Goal: Task Accomplishment & Management: Manage account settings

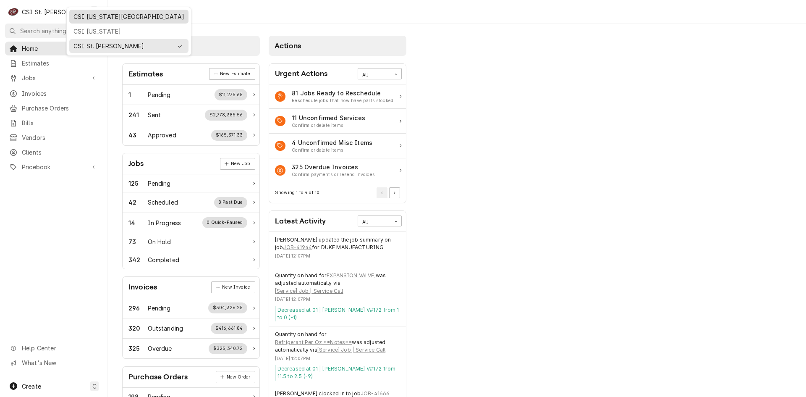
click at [91, 18] on div "CSI [US_STATE][GEOGRAPHIC_DATA]" at bounding box center [128, 16] width 111 height 9
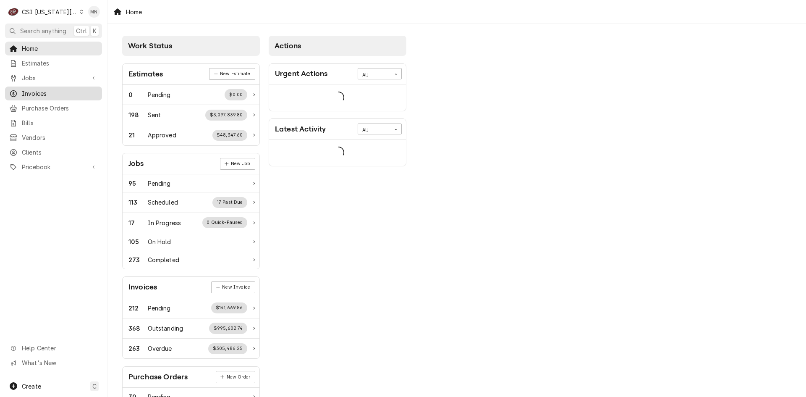
click at [41, 89] on span "Invoices" at bounding box center [60, 93] width 76 height 9
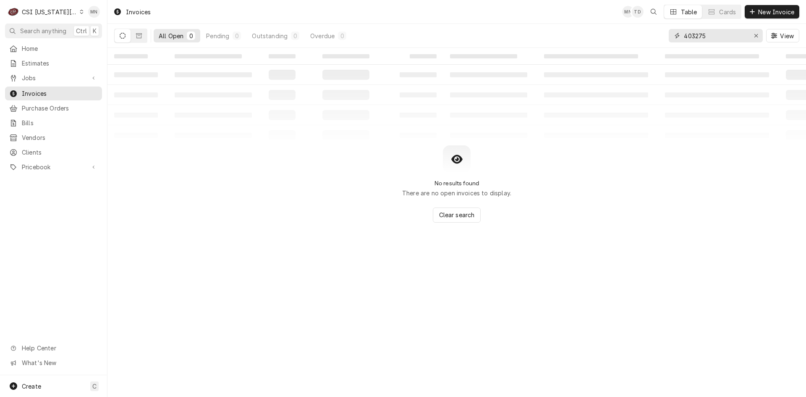
drag, startPoint x: 728, startPoint y: 34, endPoint x: 664, endPoint y: 35, distance: 64.6
click at [664, 35] on div "All Open 0 Pending 0 Outstanding 0 Overdue 0 403275 View" at bounding box center [456, 35] width 685 height 23
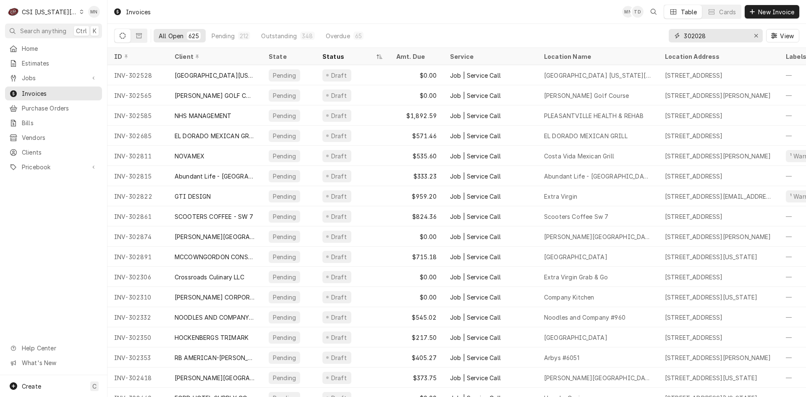
type input "302028"
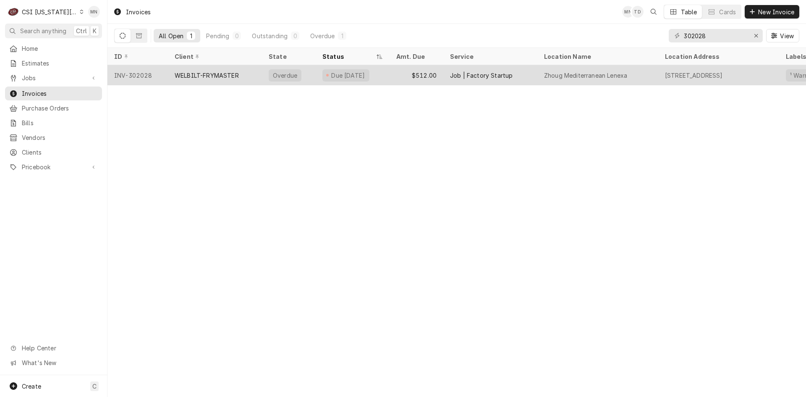
click at [215, 75] on div "WELBILT-FRYMASTER" at bounding box center [207, 75] width 64 height 9
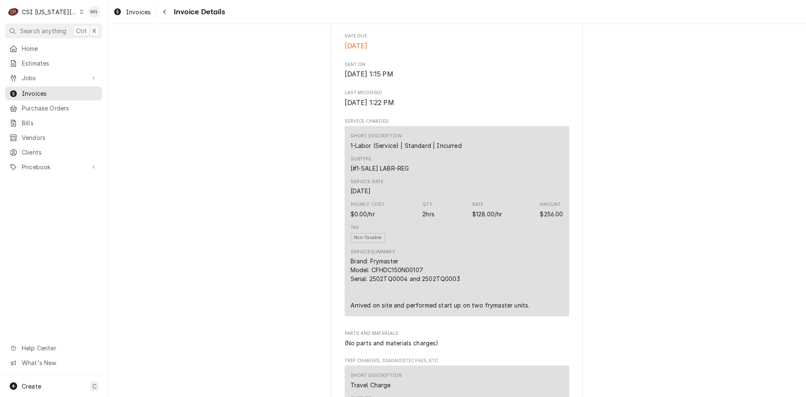
scroll to position [420, 0]
click at [66, 12] on div "CSI [US_STATE][GEOGRAPHIC_DATA]" at bounding box center [49, 12] width 55 height 9
click at [66, 11] on html "C CSI Kansas City MN Search anything Ctrl K Home Estimates Jobs Jobs Job Series…" at bounding box center [403, 198] width 806 height 397
drag, startPoint x: 43, startPoint y: 91, endPoint x: 50, endPoint y: 91, distance: 7.6
click at [43, 91] on span "Invoices" at bounding box center [60, 93] width 76 height 9
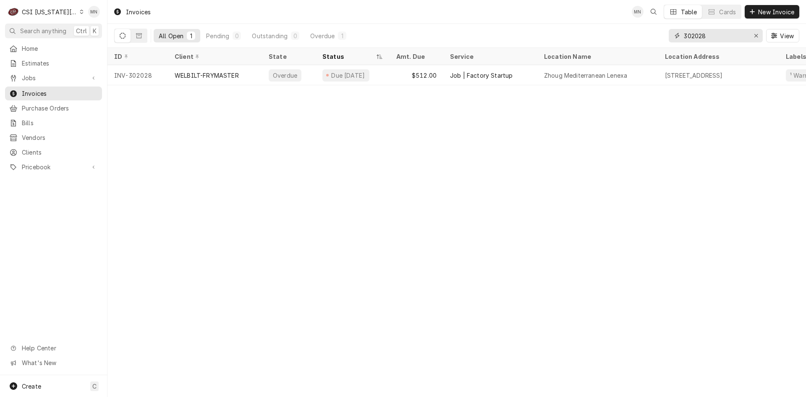
drag, startPoint x: 717, startPoint y: 32, endPoint x: 606, endPoint y: 31, distance: 110.4
click at [608, 31] on div "All Open 1 Pending 0 Outstanding 0 Overdue 1 302028 View" at bounding box center [456, 35] width 685 height 23
type input "302650"
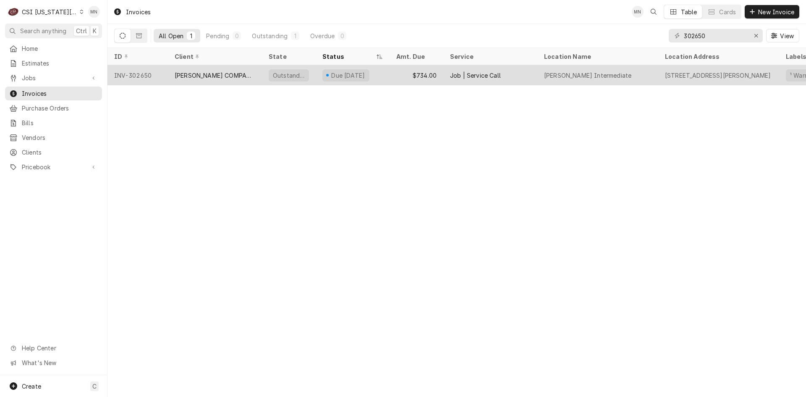
click at [224, 77] on div "GROEN COMPANY - KC" at bounding box center [215, 75] width 81 height 9
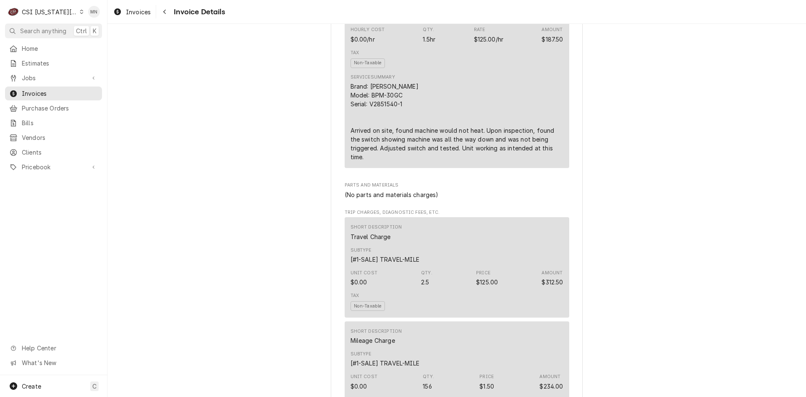
scroll to position [504, 0]
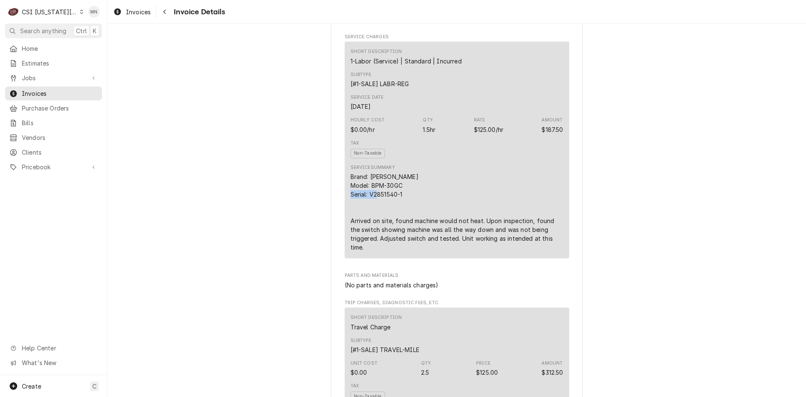
drag, startPoint x: 402, startPoint y: 223, endPoint x: 367, endPoint y: 224, distance: 34.9
click at [367, 224] on div "Brand: Groen Model: BPM-30GC Serial: V2851540-1 Arrived on site, found machine …" at bounding box center [456, 211] width 213 height 79
copy div "V2851540-1"
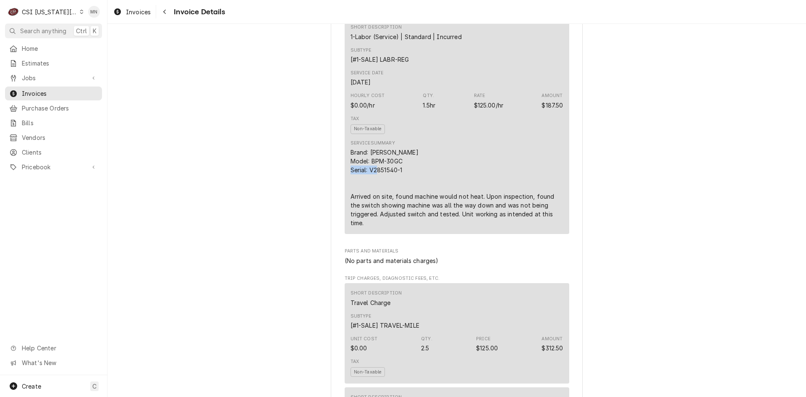
scroll to position [546, 0]
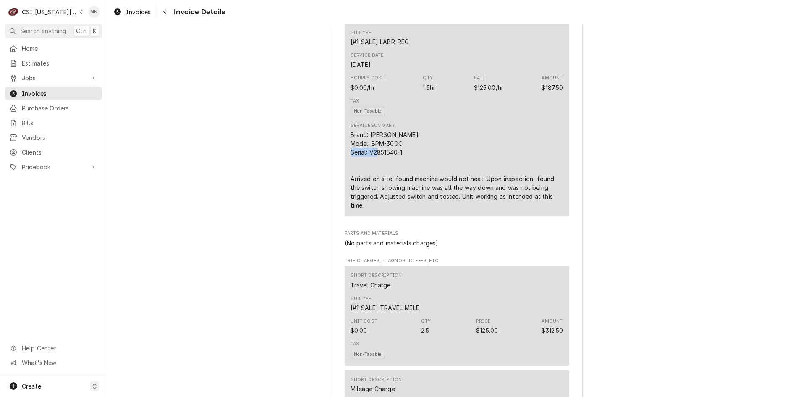
copy div "V2851540-1"
click at [57, 9] on div "CSI Kansas City" at bounding box center [49, 12] width 55 height 9
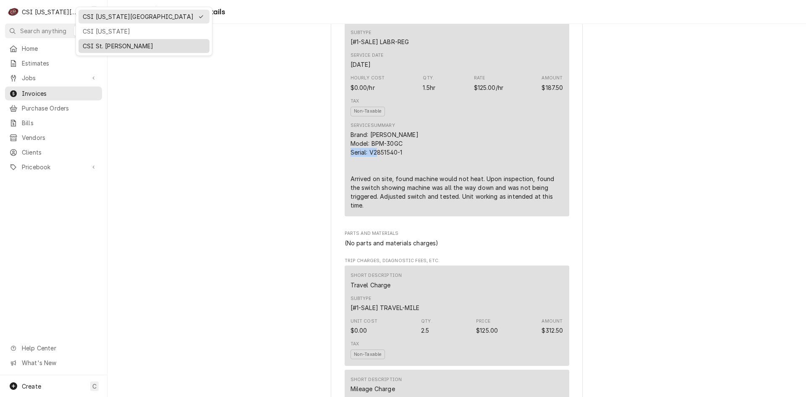
click at [89, 43] on div "CSI St. [PERSON_NAME]" at bounding box center [144, 46] width 123 height 9
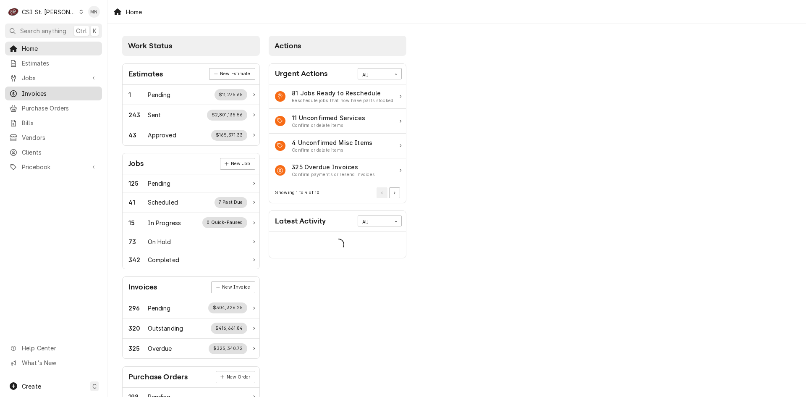
click at [37, 91] on span "Invoices" at bounding box center [60, 93] width 76 height 9
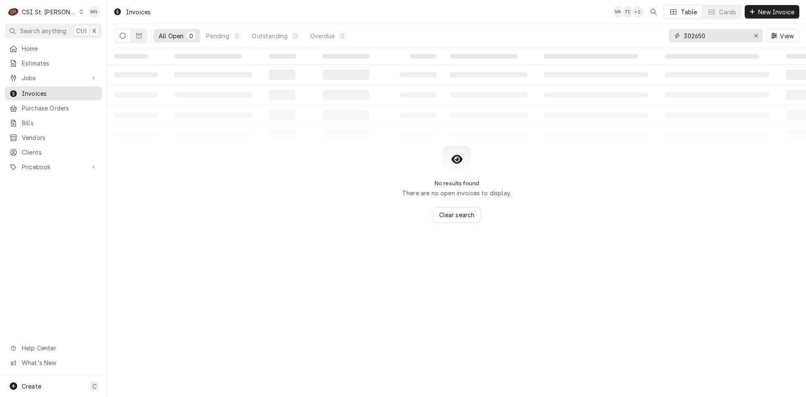
drag, startPoint x: 710, startPoint y: 36, endPoint x: 635, endPoint y: 31, distance: 74.8
click at [633, 31] on div "All Open 0 Pending 0 Outstanding 0 Overdue 0 302650 View" at bounding box center [456, 35] width 685 height 23
type input "403291"
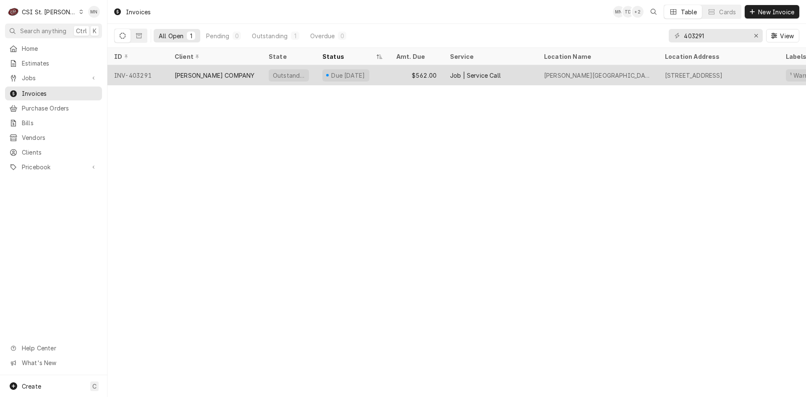
click at [146, 75] on div "INV-403291" at bounding box center [137, 75] width 60 height 20
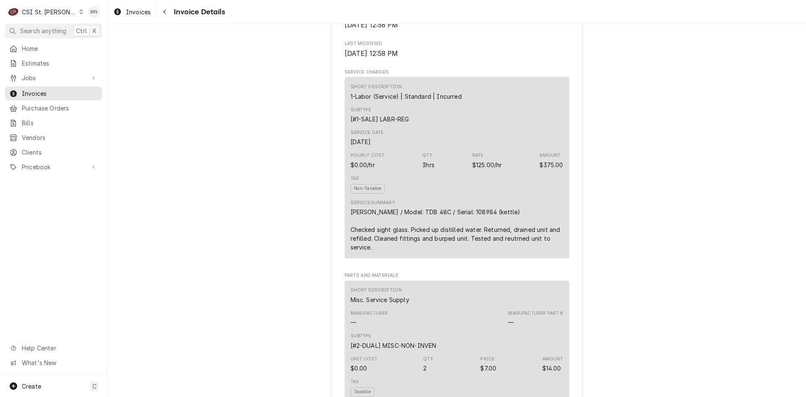
scroll to position [462, 0]
drag, startPoint x: 461, startPoint y: 239, endPoint x: 452, endPoint y: 238, distance: 8.9
click at [452, 238] on div "Groen / Model: TDB 48C / Serial: 108984 (kettle) Checked sight glass. Picked up…" at bounding box center [456, 227] width 213 height 44
click at [462, 239] on div "Groen / Model: TDB 48C / Serial: 108984 (kettle) Checked sight glass. Picked up…" at bounding box center [456, 227] width 213 height 44
drag, startPoint x: 462, startPoint y: 238, endPoint x: 453, endPoint y: 238, distance: 8.9
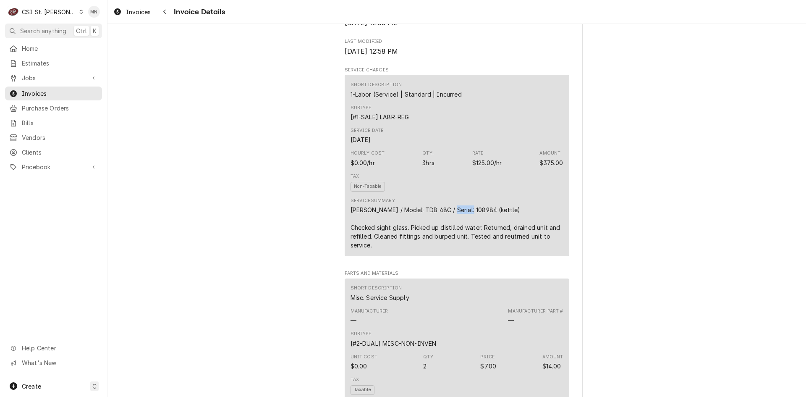
click at [453, 238] on div "Groen / Model: TDB 48C / Serial: 108984 (kettle) Checked sight glass. Picked up…" at bounding box center [456, 227] width 213 height 44
copy div "108984"
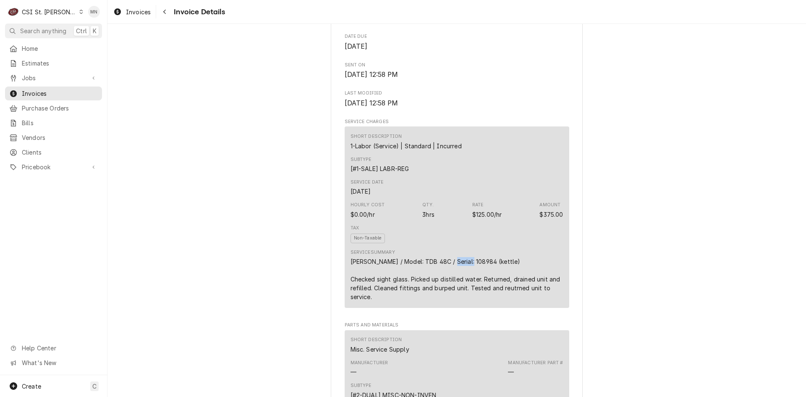
scroll to position [242, 0]
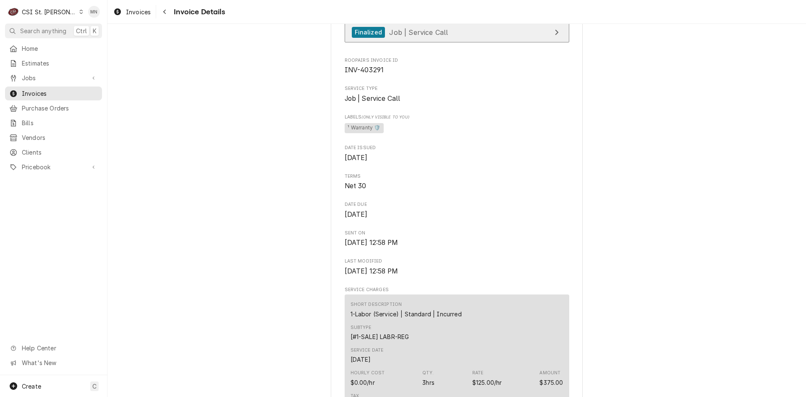
click at [430, 36] on span "Job | Service Call" at bounding box center [418, 32] width 59 height 8
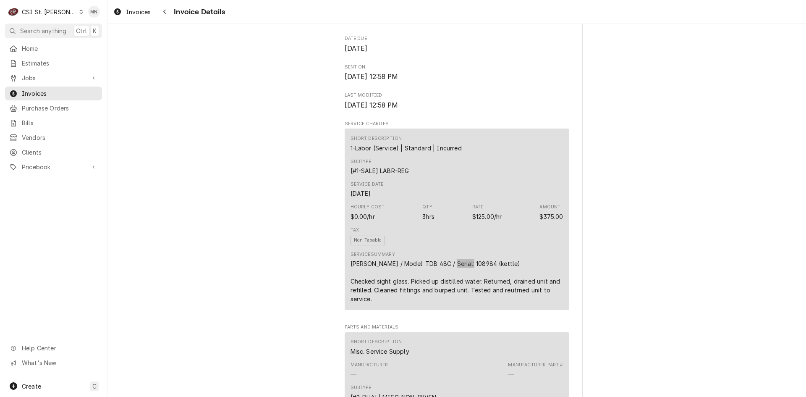
scroll to position [410, 0]
click at [34, 50] on span "Home" at bounding box center [60, 48] width 76 height 9
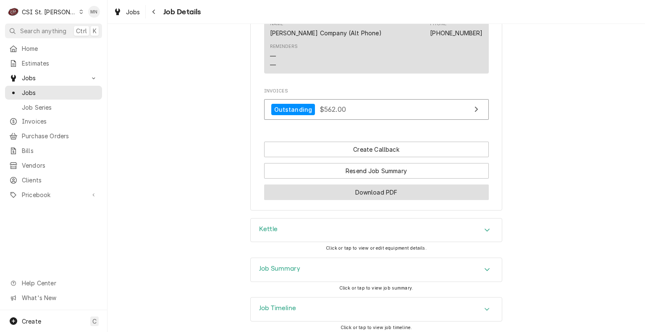
scroll to position [965, 0]
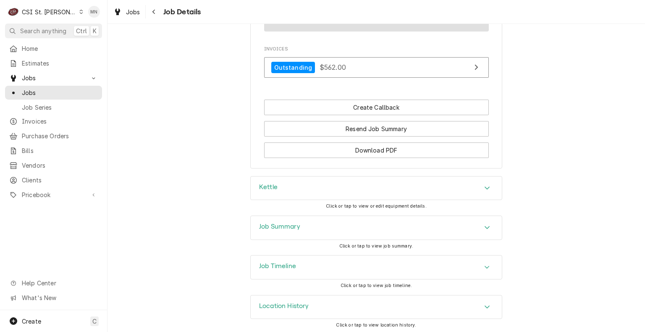
click at [368, 200] on div "Kettle" at bounding box center [376, 187] width 251 height 23
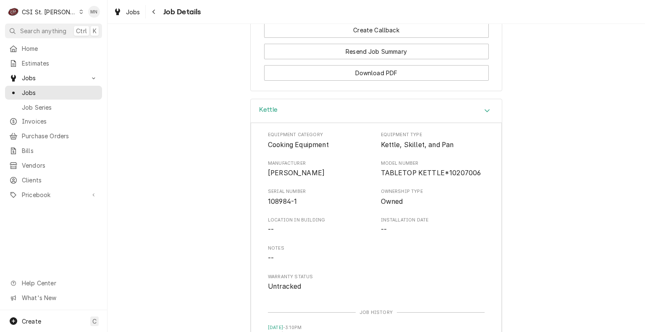
scroll to position [1049, 0]
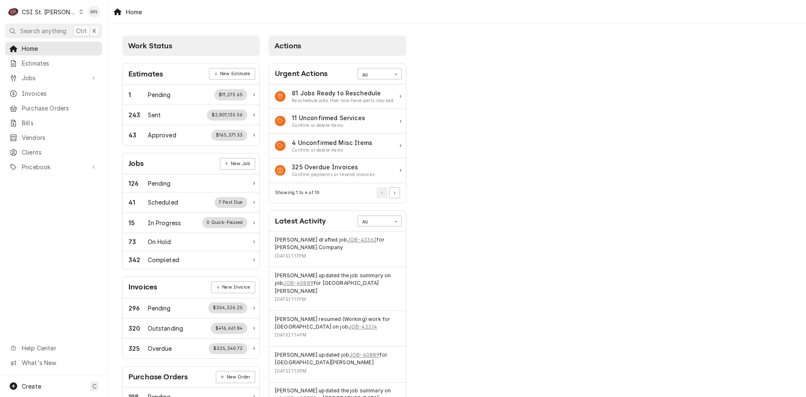
click at [50, 10] on div "CSI St. [PERSON_NAME]" at bounding box center [49, 12] width 55 height 9
click at [75, 17] on div "CSI [US_STATE][GEOGRAPHIC_DATA]" at bounding box center [128, 16] width 111 height 9
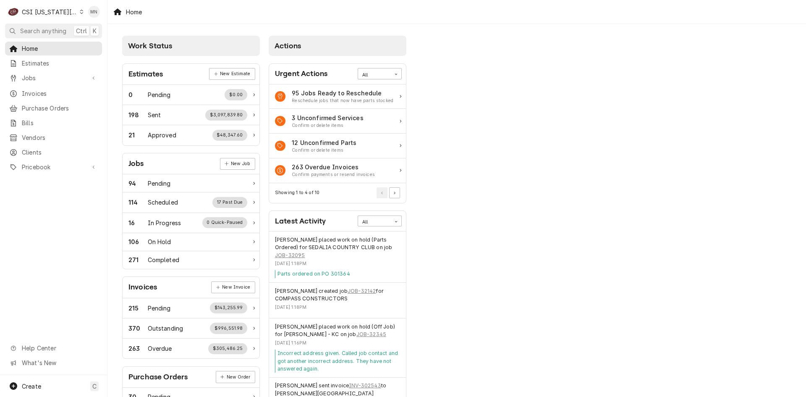
click at [751, 97] on div "Work Status Estimates New Estimate 0 Pending $0.00 198 Sent $3,097,839.80 21 Ap…" at bounding box center [456, 305] width 698 height 562
click at [38, 92] on span "Invoices" at bounding box center [60, 93] width 76 height 9
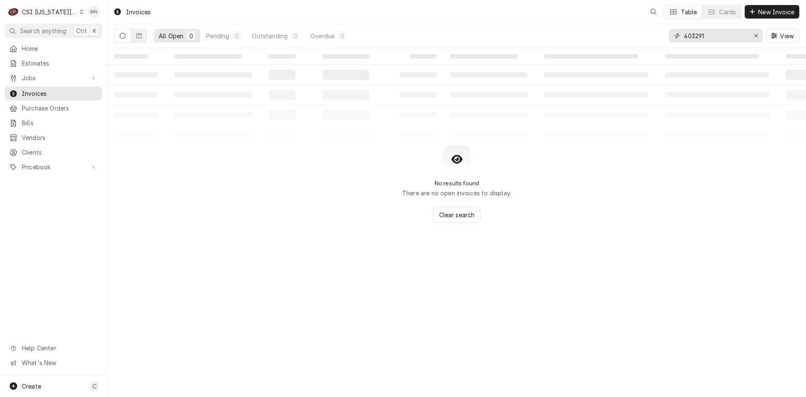
drag, startPoint x: 674, startPoint y: 34, endPoint x: 632, endPoint y: 34, distance: 42.4
click at [638, 34] on div "All Open 0 Pending 0 Outstanding 0 Overdue 0 403291 View" at bounding box center [456, 35] width 685 height 23
type input "302668"
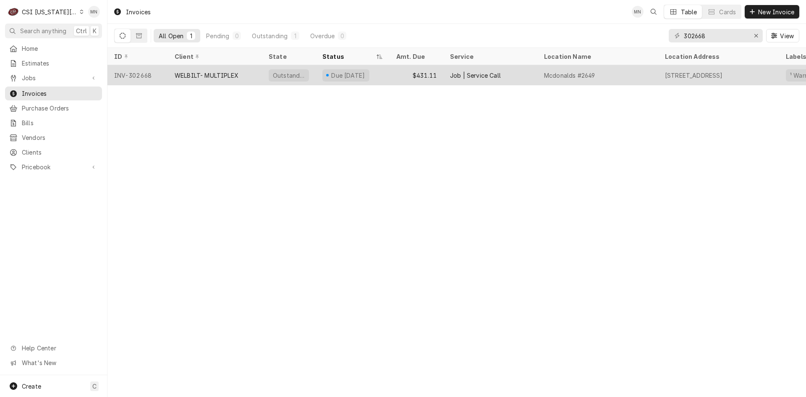
click at [214, 79] on div "WELBILT- MULTIPLEX" at bounding box center [215, 75] width 94 height 20
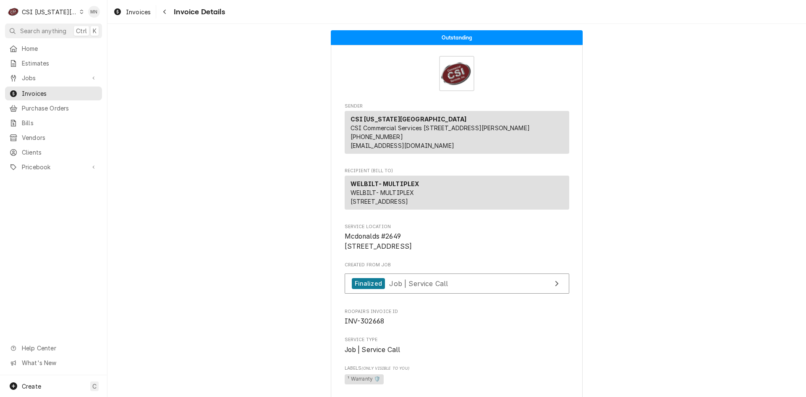
click at [169, 11] on div "Navigate back" at bounding box center [164, 12] width 8 height 8
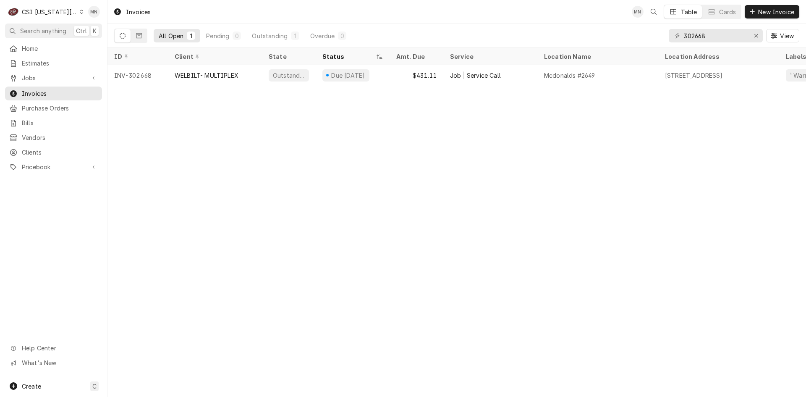
click at [55, 12] on div "CSI [US_STATE][GEOGRAPHIC_DATA]" at bounding box center [49, 12] width 55 height 9
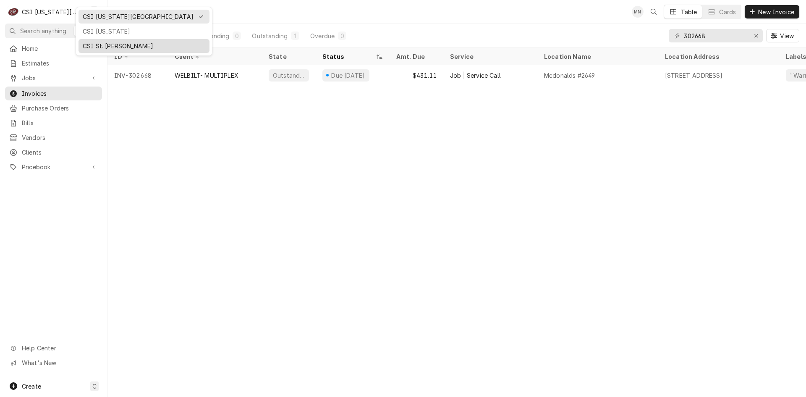
click at [91, 43] on div "CSI St. [PERSON_NAME]" at bounding box center [144, 46] width 123 height 9
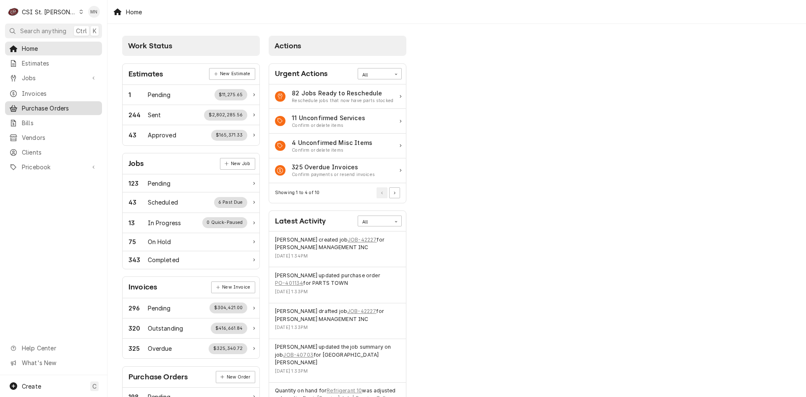
click at [45, 104] on span "Purchase Orders" at bounding box center [60, 108] width 76 height 9
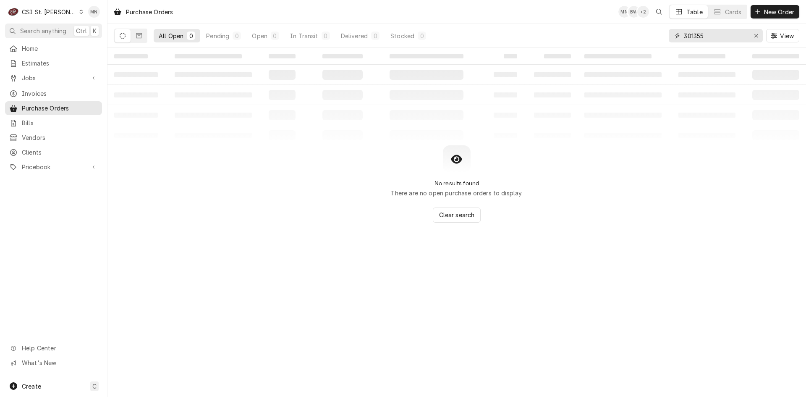
drag, startPoint x: 714, startPoint y: 40, endPoint x: 665, endPoint y: 40, distance: 49.1
click at [665, 40] on div "All Open 0 Pending 0 Open 0 In Transit 0 Delivered 0 Stocked 0 301355 View" at bounding box center [456, 35] width 685 height 23
type input "401142"
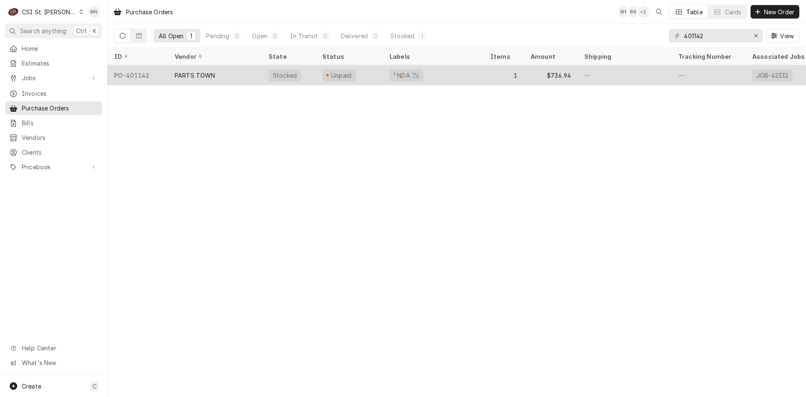
click at [198, 71] on div "PARTS TOWN" at bounding box center [195, 75] width 41 height 9
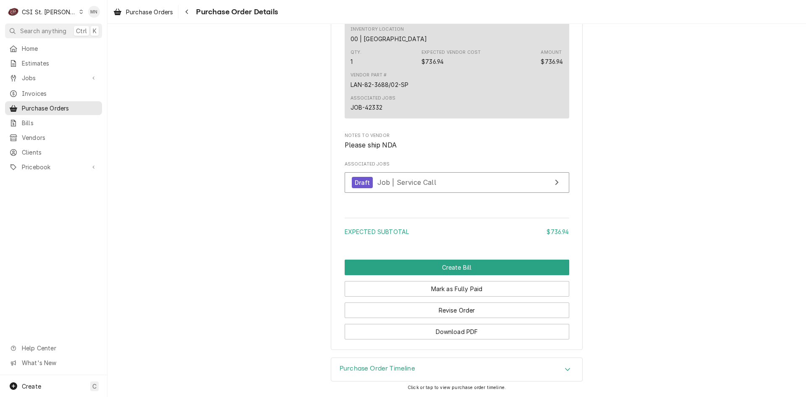
scroll to position [707, 0]
click at [462, 309] on button "Revise Order" at bounding box center [457, 310] width 224 height 16
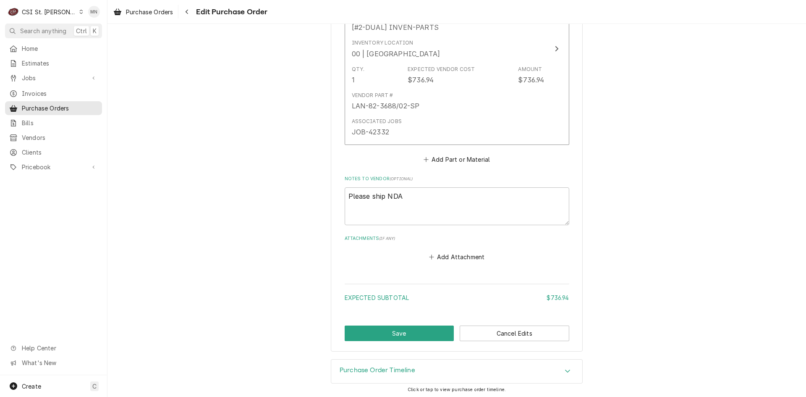
scroll to position [468, 0]
click at [457, 257] on button "Add Attachment" at bounding box center [456, 255] width 59 height 12
type textarea "x"
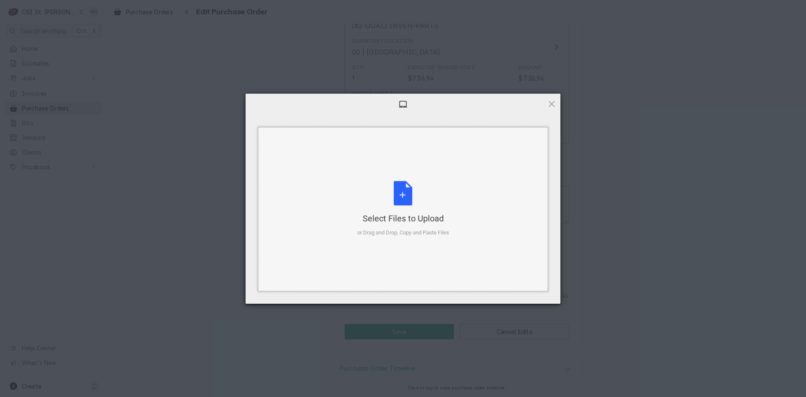
click at [415, 206] on div "Select Files to Upload or Drag and Drop, Copy and Paste Files" at bounding box center [403, 209] width 92 height 56
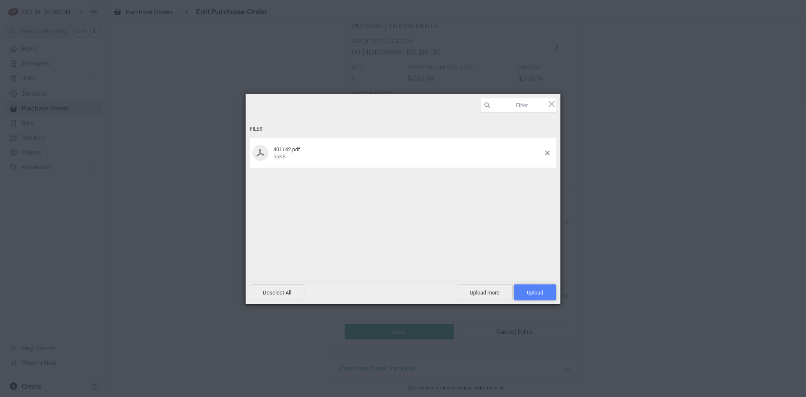
click at [533, 286] on span "Upload 1" at bounding box center [535, 292] width 42 height 16
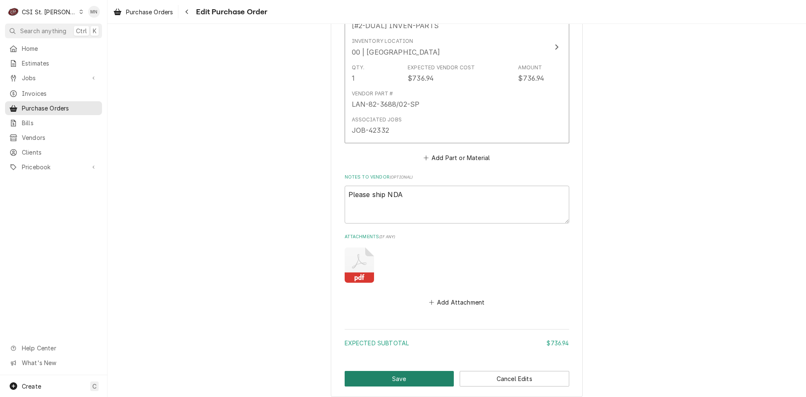
click at [381, 379] on button "Save" at bounding box center [400, 379] width 110 height 16
type textarea "x"
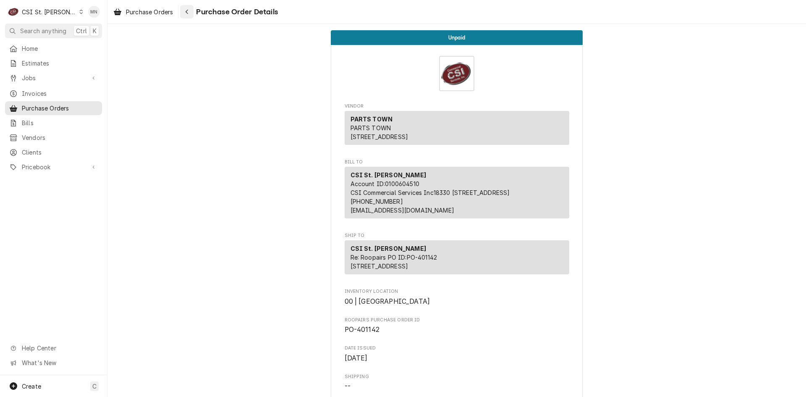
click at [191, 11] on div "Navigate back" at bounding box center [187, 12] width 8 height 8
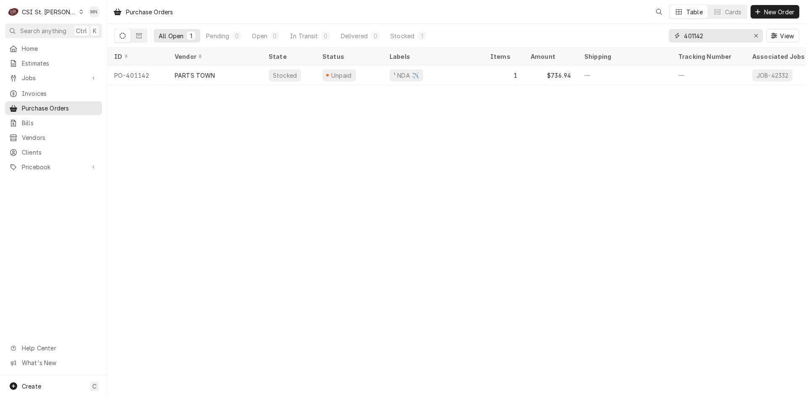
drag, startPoint x: 722, startPoint y: 31, endPoint x: 624, endPoint y: 37, distance: 98.3
click at [624, 36] on div "All Open 1 Pending 0 Open 0 In Transit 0 Delivered 0 Stocked 1 401142 View" at bounding box center [456, 35] width 685 height 23
type input "401134"
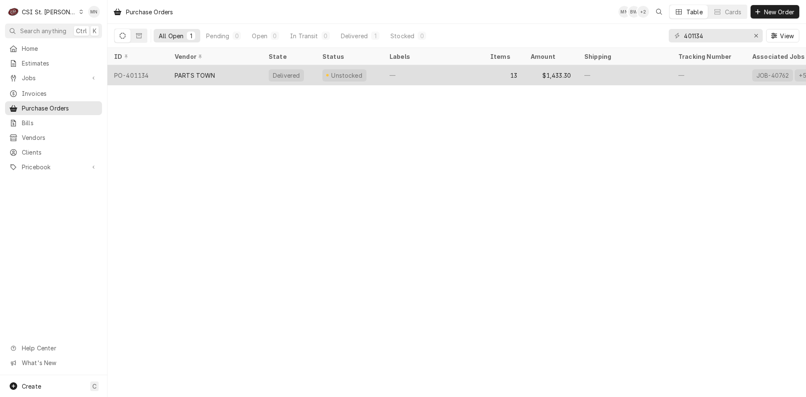
click at [216, 75] on div "PARTS TOWN" at bounding box center [215, 75] width 94 height 20
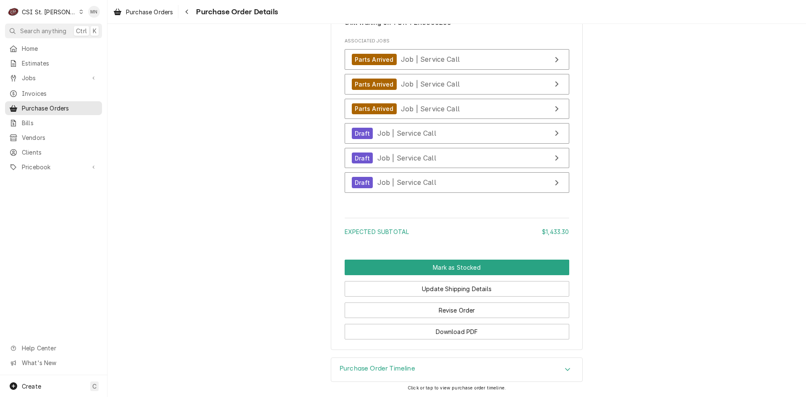
scroll to position [2881, 0]
click at [444, 314] on button "Revise Order" at bounding box center [457, 310] width 224 height 16
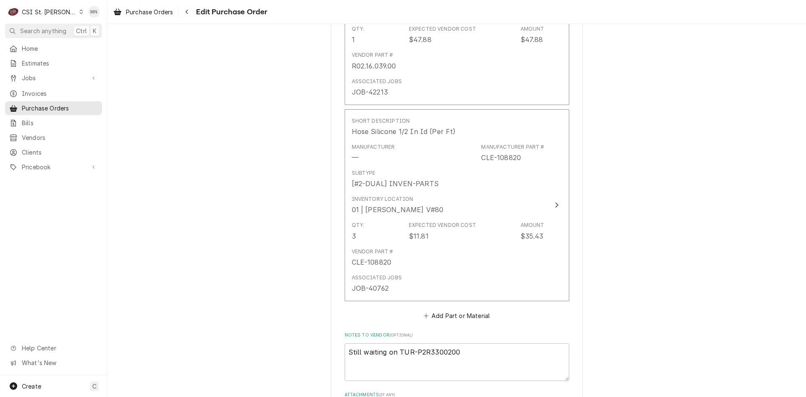
scroll to position [2853, 0]
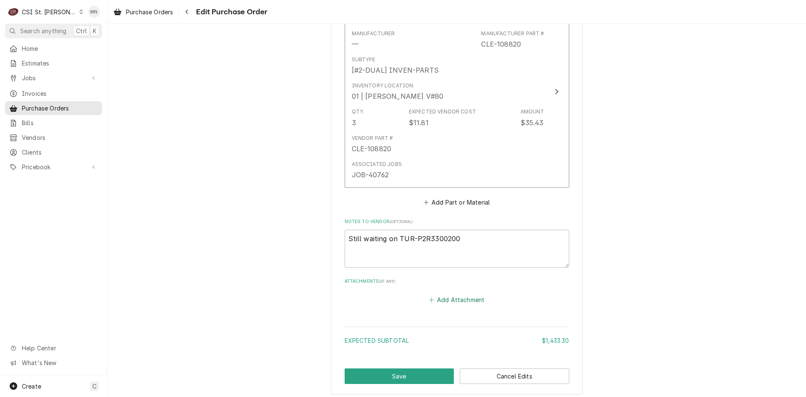
click at [451, 294] on button "Add Attachment" at bounding box center [456, 300] width 59 height 12
type textarea "x"
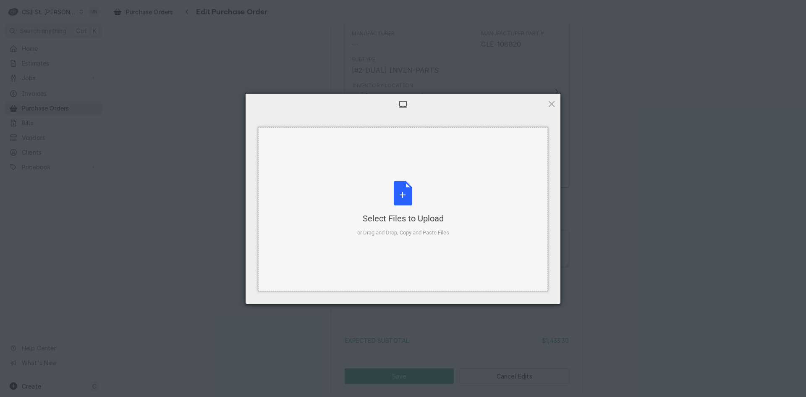
click at [413, 213] on div "Select Files to Upload" at bounding box center [403, 218] width 92 height 12
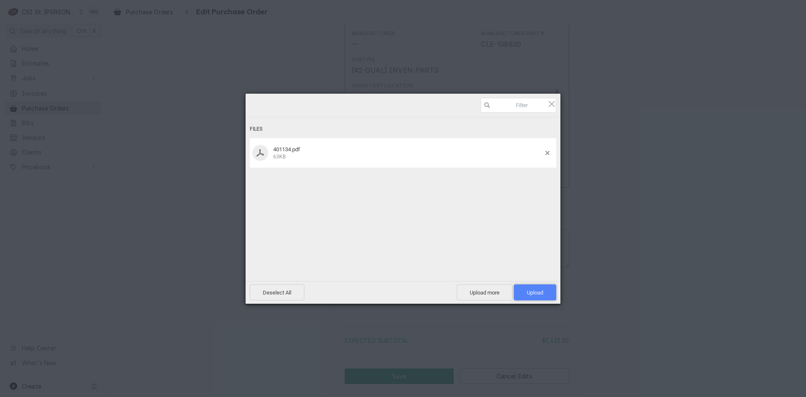
click at [530, 291] on span "Upload 1" at bounding box center [535, 292] width 16 height 6
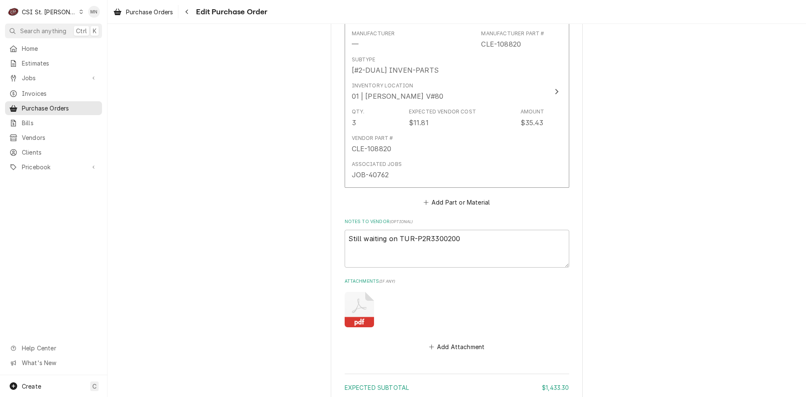
type textarea "x"
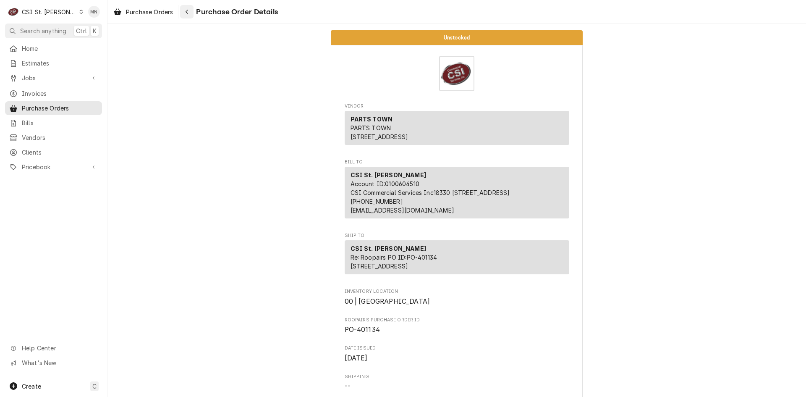
click at [191, 13] on div "Navigate back" at bounding box center [187, 12] width 8 height 8
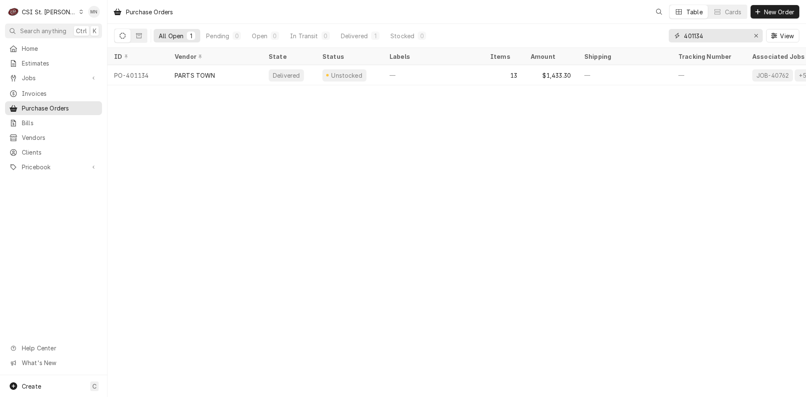
click at [707, 38] on input "401134" at bounding box center [715, 35] width 63 height 13
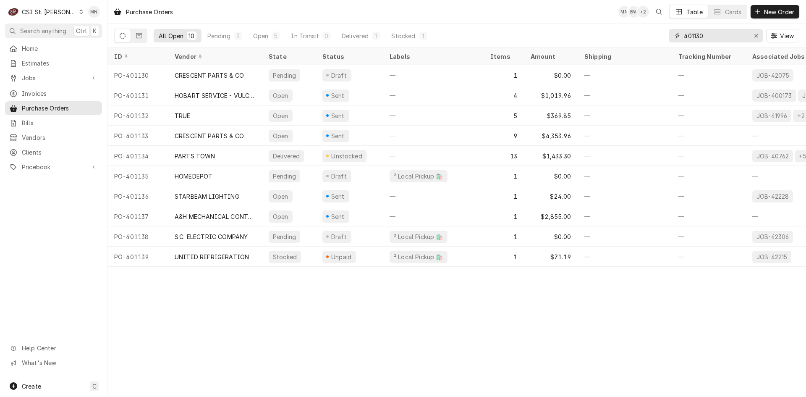
type input "401130"
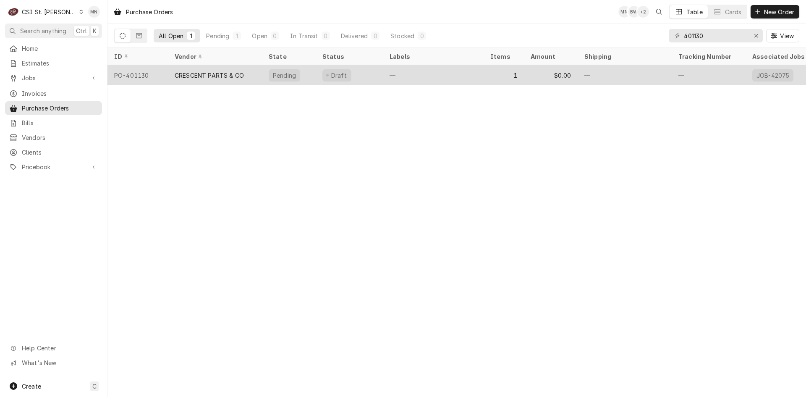
click at [202, 72] on div "CRESCENT PARTS & CO" at bounding box center [209, 75] width 69 height 9
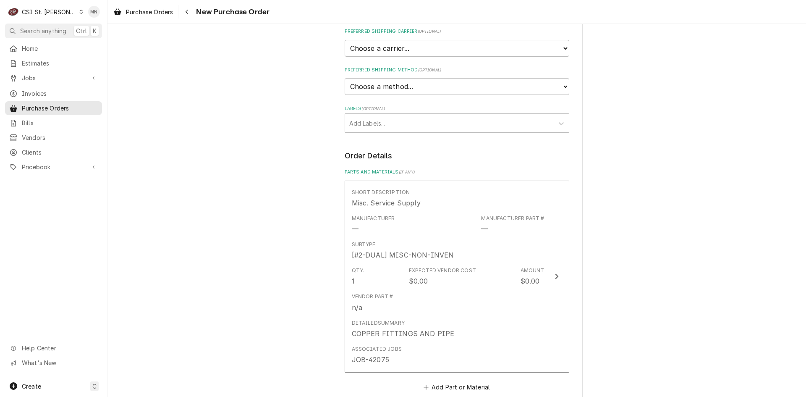
scroll to position [623, 0]
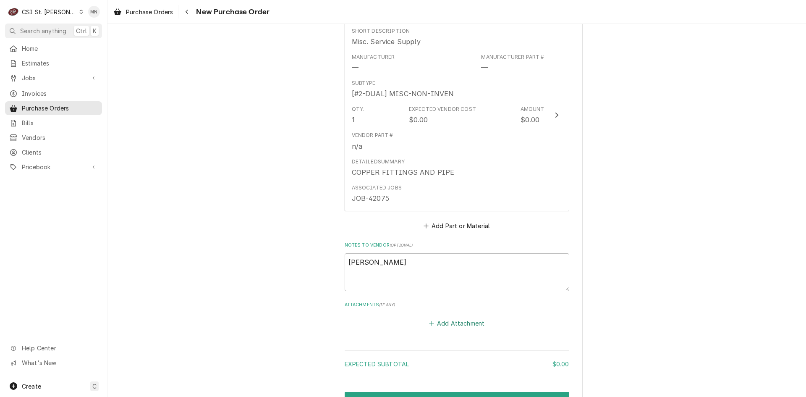
click at [444, 317] on button "Add Attachment" at bounding box center [456, 323] width 59 height 12
type textarea "x"
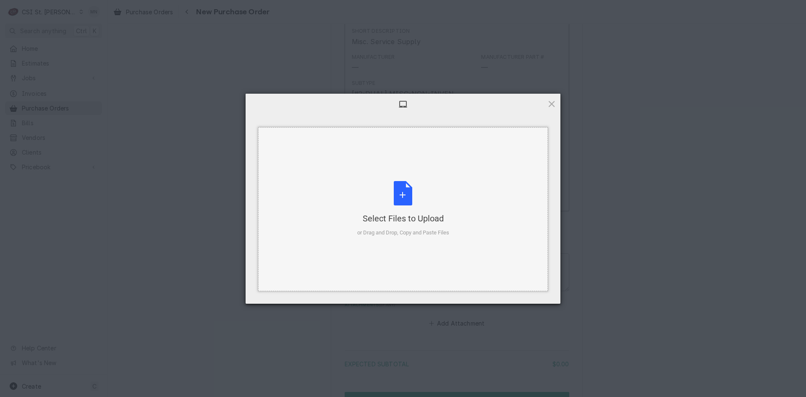
click at [408, 201] on div "Select Files to Upload or Drag and Drop, Copy and Paste Files" at bounding box center [403, 209] width 92 height 56
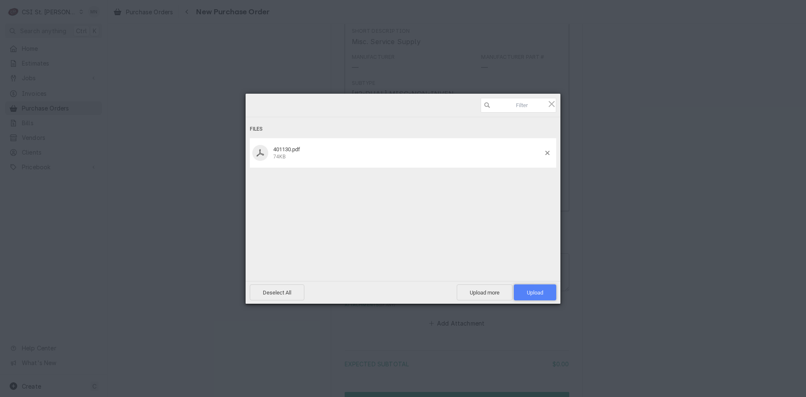
click at [541, 293] on span "Upload 1" at bounding box center [535, 292] width 16 height 6
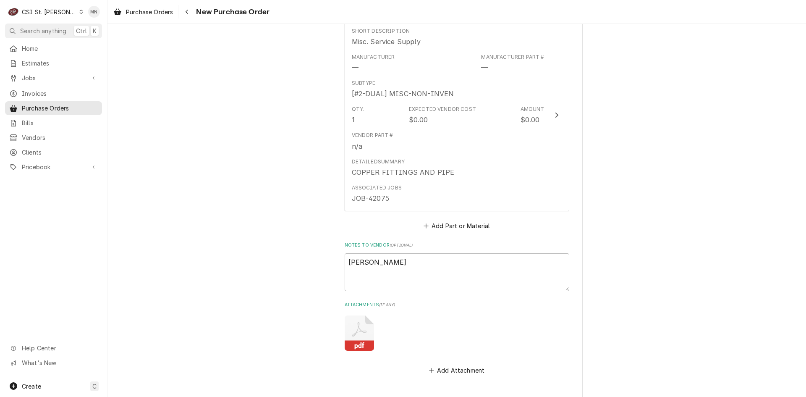
type textarea "x"
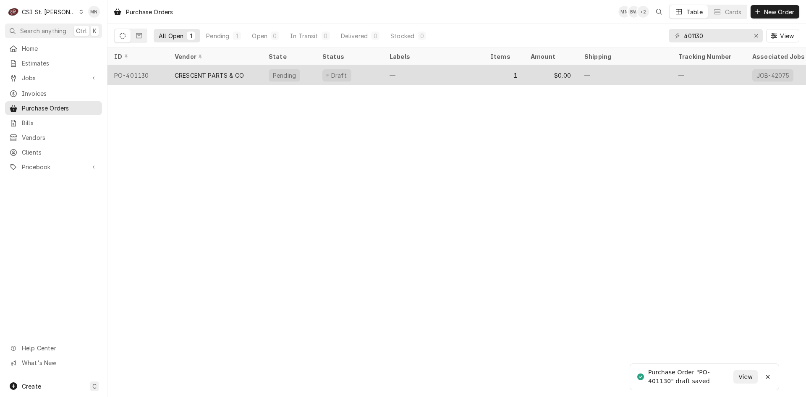
click at [235, 74] on div "CRESCENT PARTS & CO" at bounding box center [209, 75] width 69 height 9
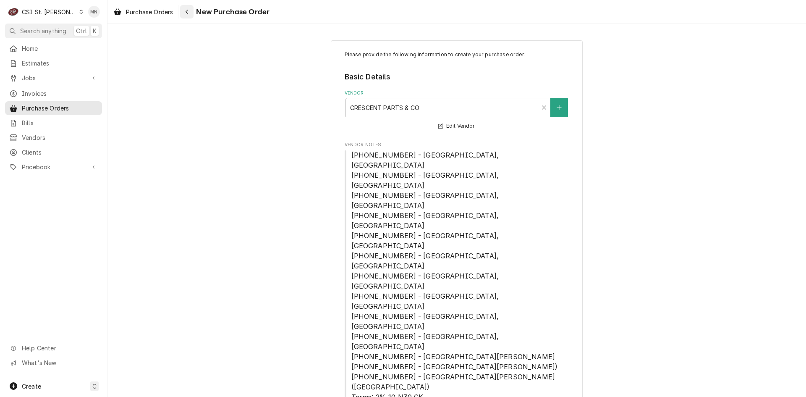
click at [189, 12] on icon "Navigate back" at bounding box center [187, 12] width 4 height 6
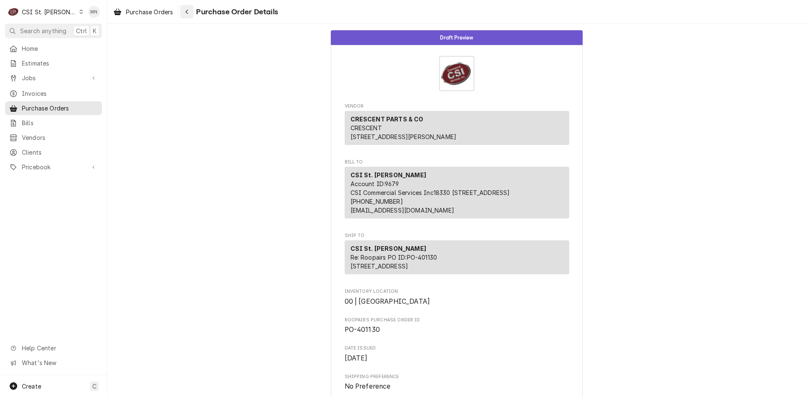
click at [187, 10] on icon "Navigate back" at bounding box center [187, 12] width 4 height 6
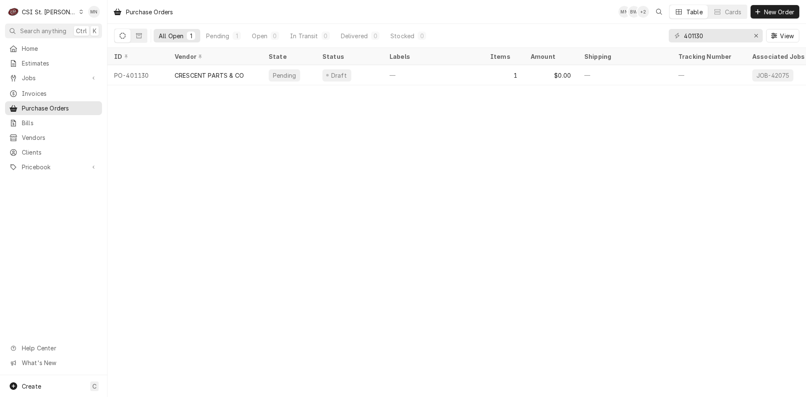
click at [54, 13] on div "CSI St. [PERSON_NAME]" at bounding box center [49, 12] width 55 height 9
click at [81, 27] on div "CSI [US_STATE]" at bounding box center [128, 31] width 111 height 9
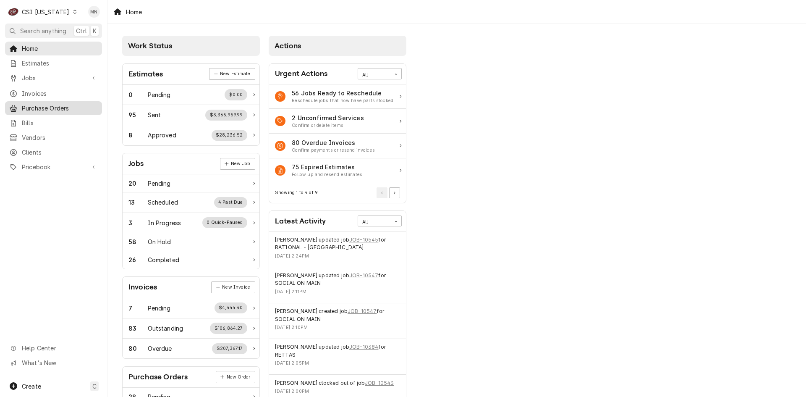
click at [47, 104] on span "Purchase Orders" at bounding box center [60, 108] width 76 height 9
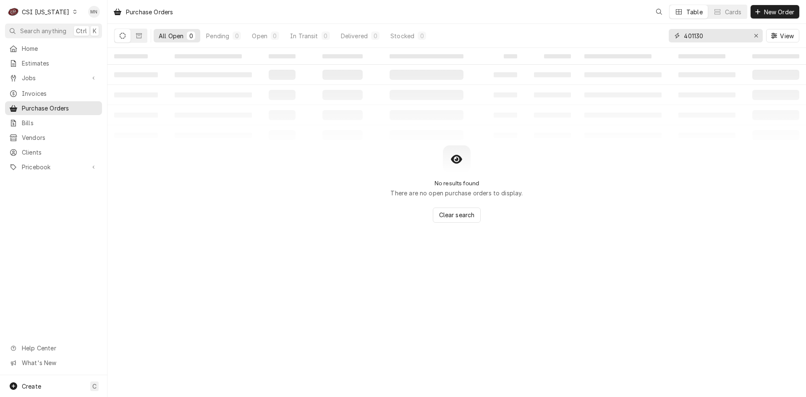
drag, startPoint x: 718, startPoint y: 40, endPoint x: 617, endPoint y: 36, distance: 101.2
click at [618, 36] on div "All Open 0 Pending 0 Open 0 In Transit 0 Delivered 0 Stocked 0 401130 View" at bounding box center [456, 35] width 685 height 23
type input "100286"
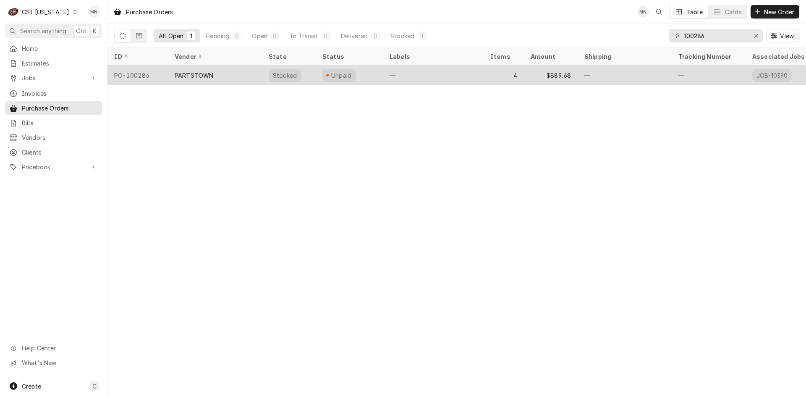
click at [214, 77] on div "PARTSTOWN" at bounding box center [215, 75] width 94 height 20
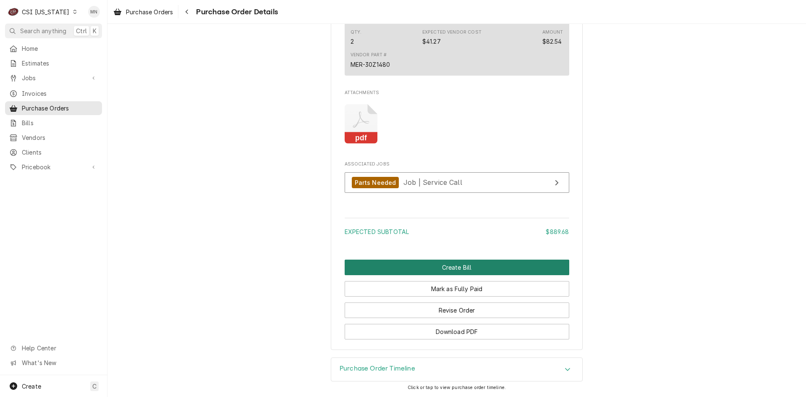
scroll to position [1154, 0]
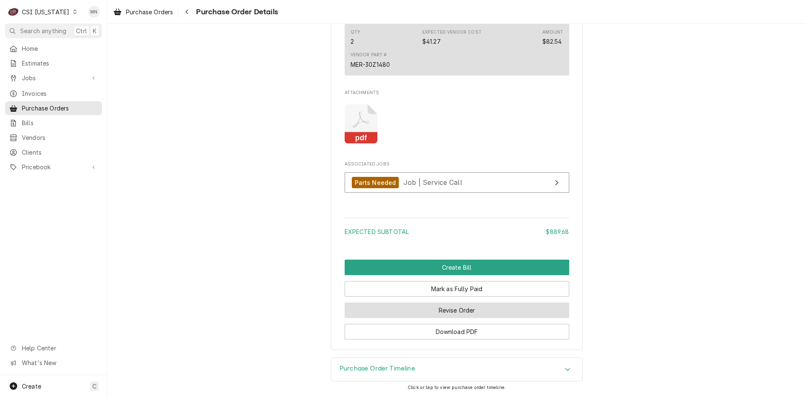
click at [462, 311] on button "Revise Order" at bounding box center [457, 310] width 224 height 16
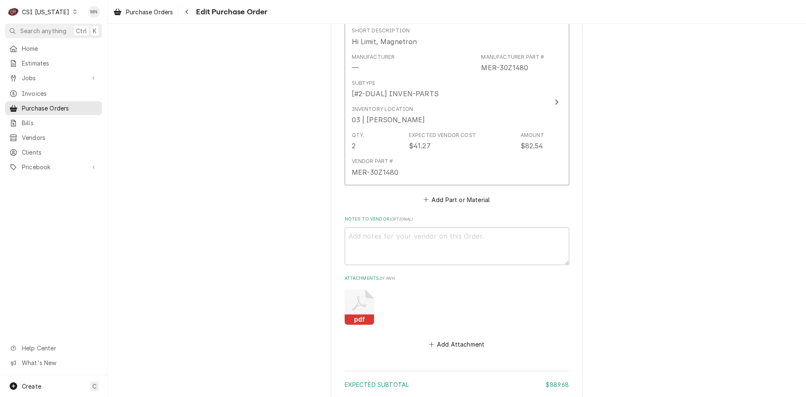
scroll to position [997, 0]
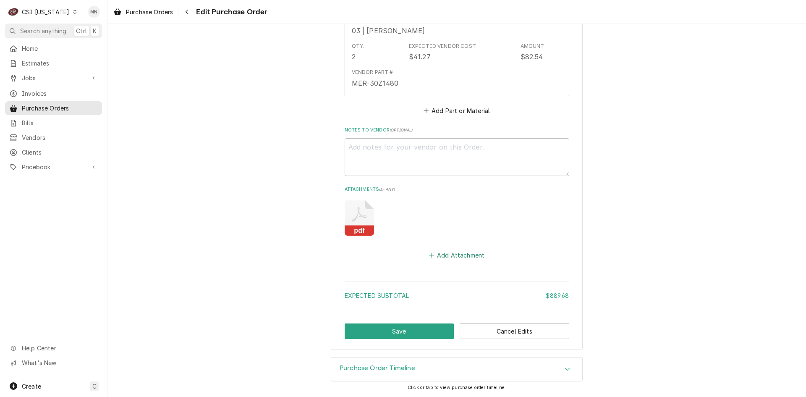
click at [449, 258] on button "Add Attachment" at bounding box center [456, 255] width 59 height 12
type textarea "x"
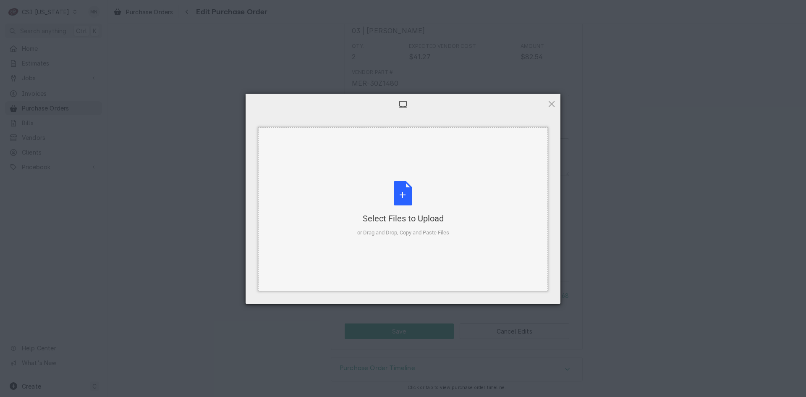
click at [415, 228] on div "or Drag and Drop, Copy and Paste Files" at bounding box center [403, 232] width 92 height 8
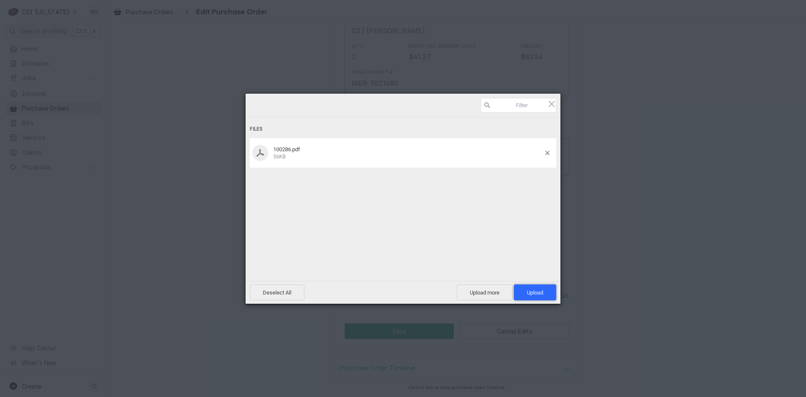
click at [536, 292] on span "Upload 1" at bounding box center [535, 292] width 16 height 6
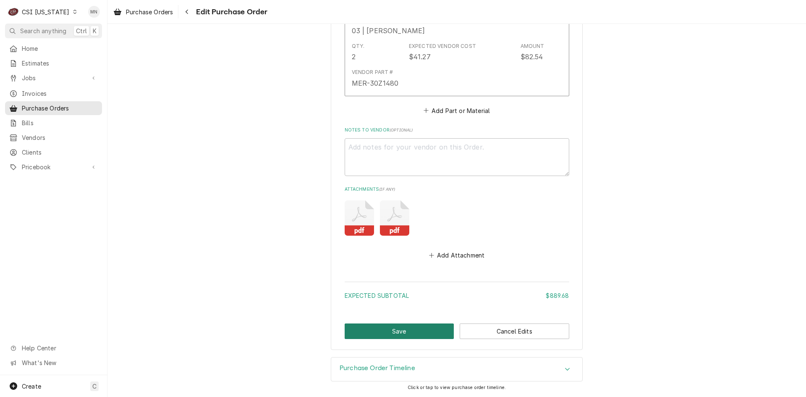
click at [392, 330] on button "Save" at bounding box center [400, 331] width 110 height 16
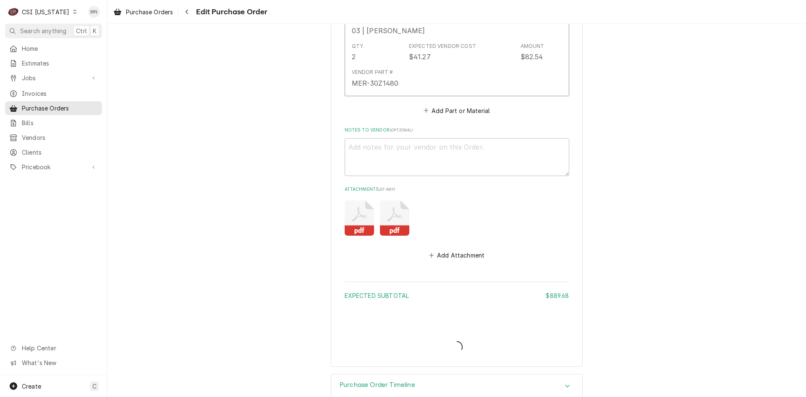
type textarea "x"
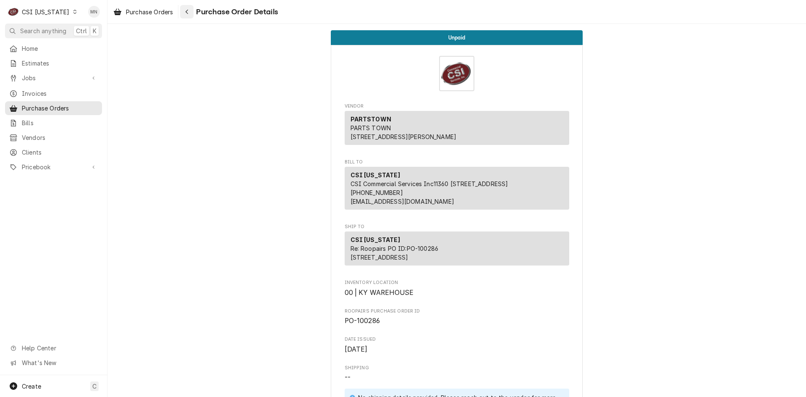
click at [187, 11] on icon "Navigate back" at bounding box center [187, 12] width 4 height 6
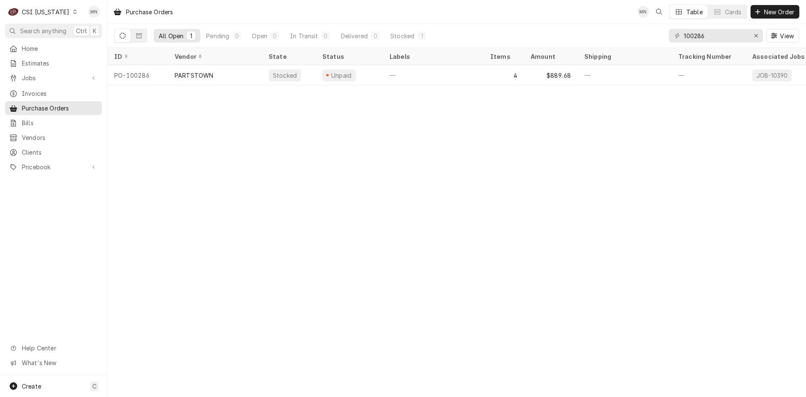
click at [51, 10] on div "CSI Kentucky" at bounding box center [45, 12] width 47 height 9
click at [75, 19] on div "CSI [US_STATE][GEOGRAPHIC_DATA]" at bounding box center [131, 16] width 116 height 10
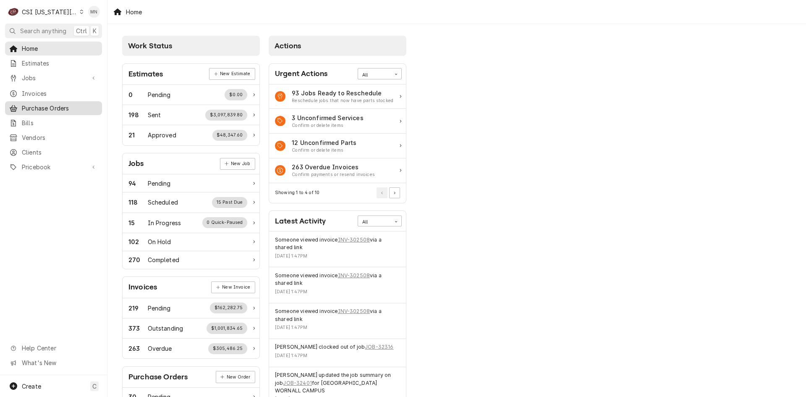
click at [46, 104] on span "Purchase Orders" at bounding box center [60, 108] width 76 height 9
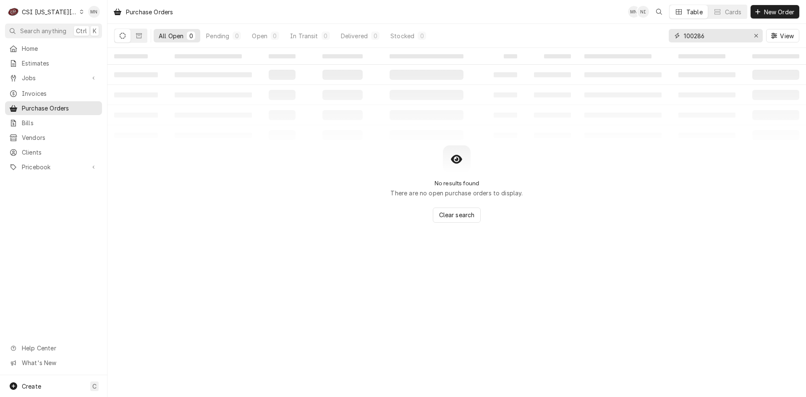
drag, startPoint x: 709, startPoint y: 36, endPoint x: 700, endPoint y: 59, distance: 24.3
click at [671, 37] on div "100286" at bounding box center [715, 35] width 94 height 13
type input "301358"
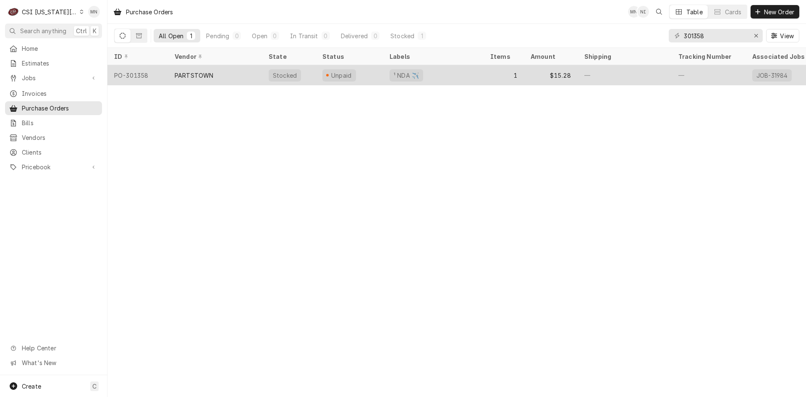
click at [206, 73] on div "PARTSTOWN" at bounding box center [194, 75] width 39 height 9
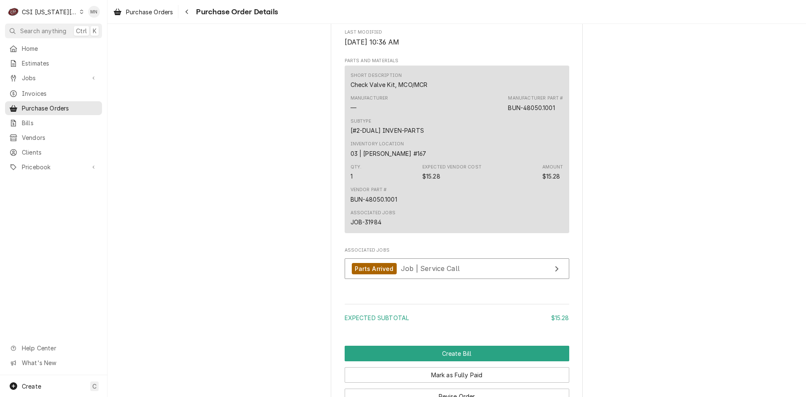
scroll to position [670, 0]
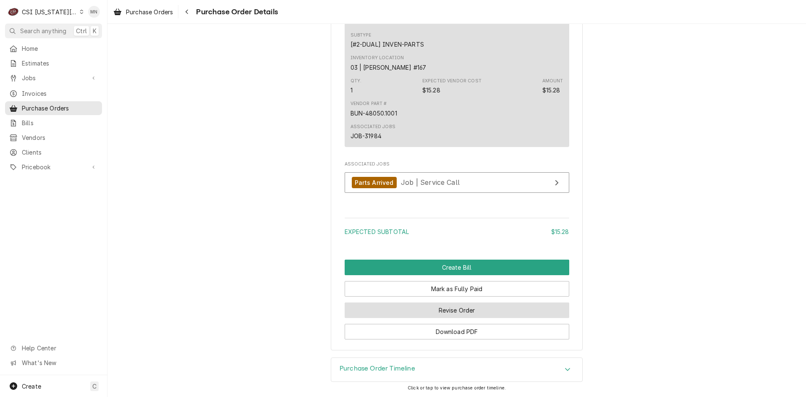
click at [441, 311] on button "Revise Order" at bounding box center [457, 310] width 224 height 16
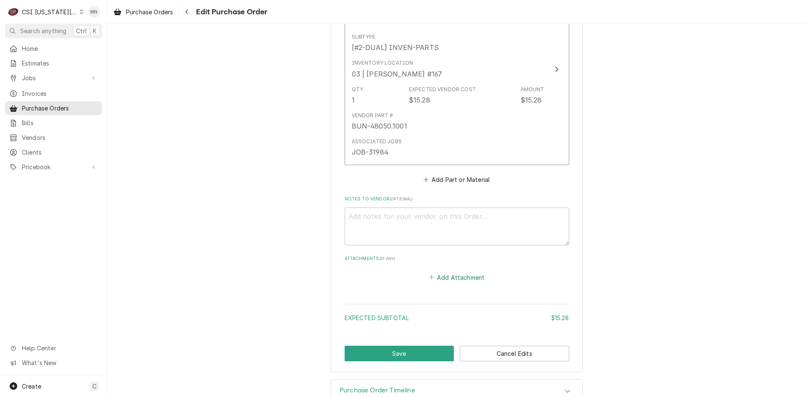
scroll to position [440, 0]
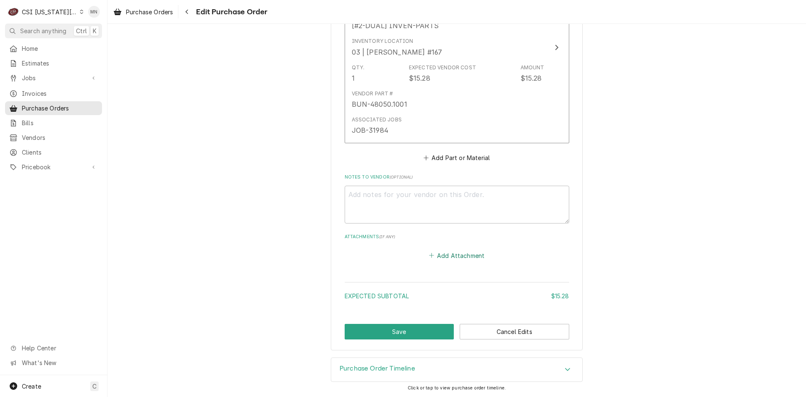
click at [445, 251] on button "Add Attachment" at bounding box center [456, 255] width 59 height 12
type textarea "x"
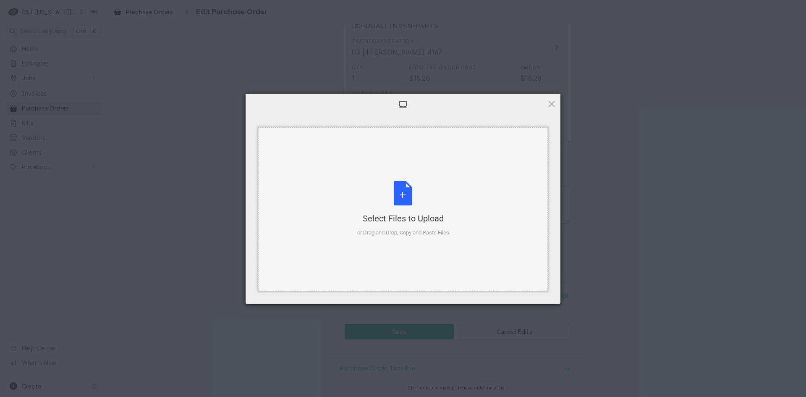
click at [416, 206] on div "Select Files to Upload or Drag and Drop, Copy and Paste Files" at bounding box center [403, 209] width 92 height 56
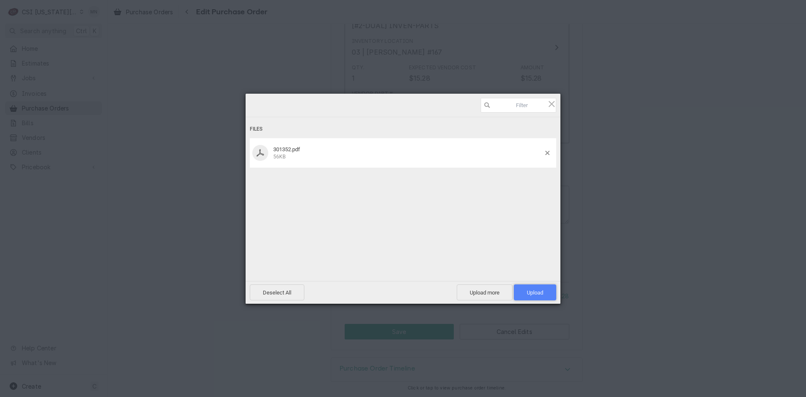
click at [527, 293] on span "Upload 1" at bounding box center [535, 292] width 16 height 6
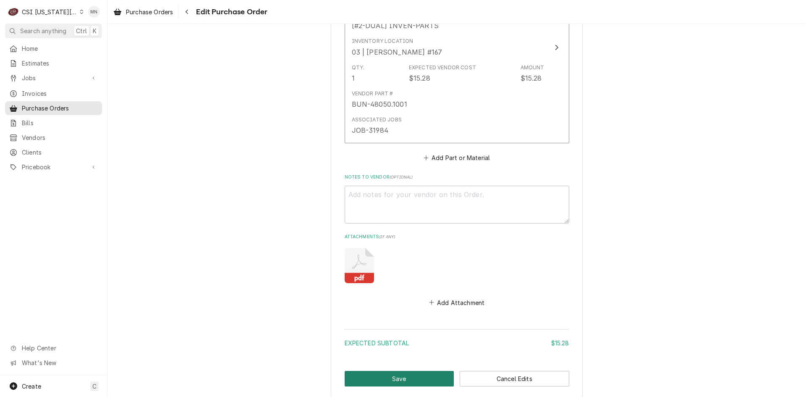
click at [408, 376] on button "Save" at bounding box center [400, 379] width 110 height 16
type textarea "x"
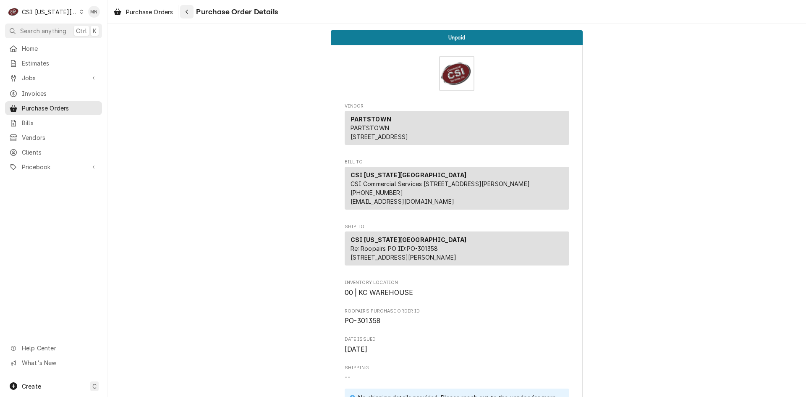
click at [185, 12] on div "Navigate back" at bounding box center [187, 12] width 8 height 8
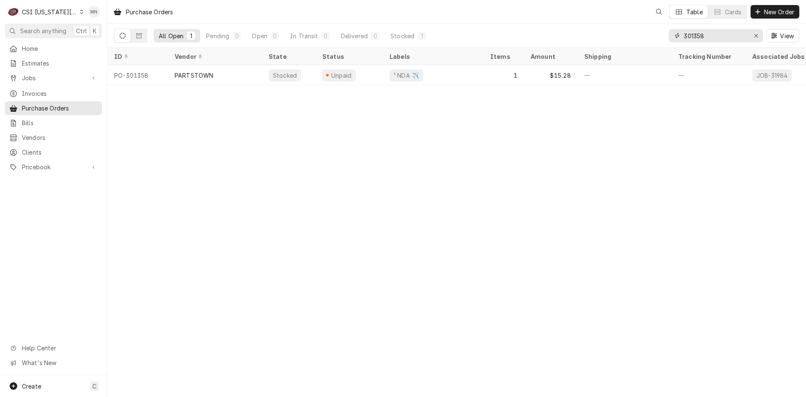
click at [714, 36] on input "301358" at bounding box center [715, 35] width 63 height 13
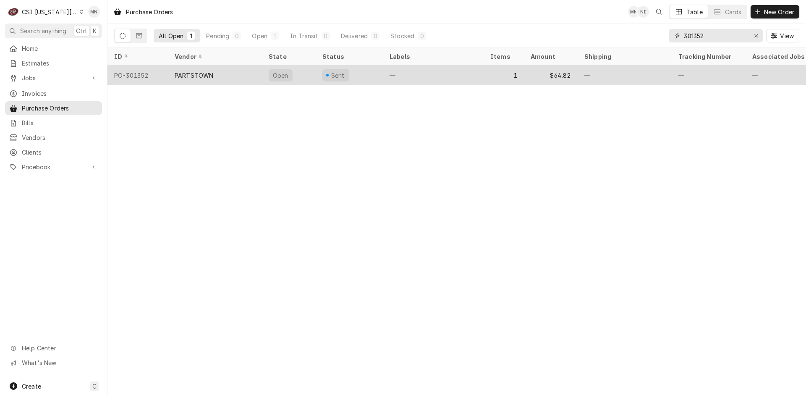
type input "301352"
click at [219, 73] on div "PARTSTOWN" at bounding box center [215, 75] width 94 height 20
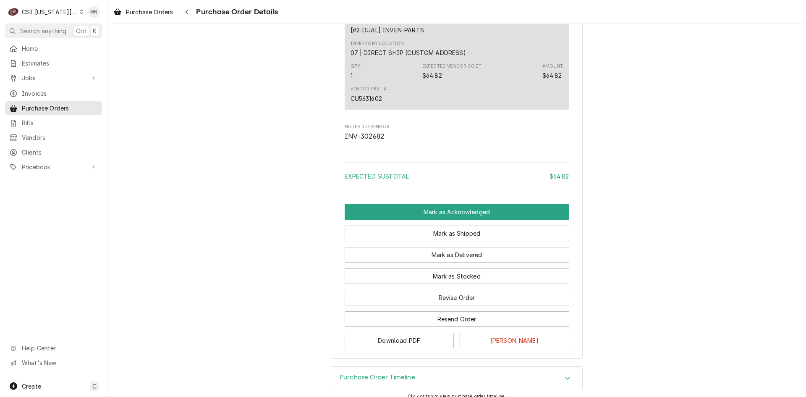
scroll to position [556, 0]
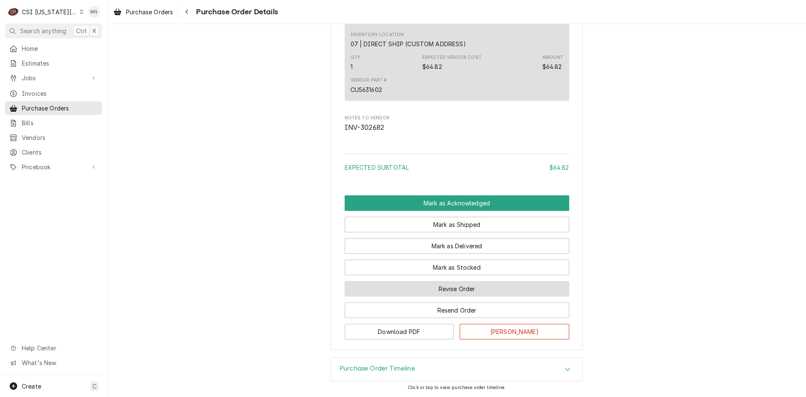
click at [434, 288] on button "Revise Order" at bounding box center [457, 289] width 224 height 16
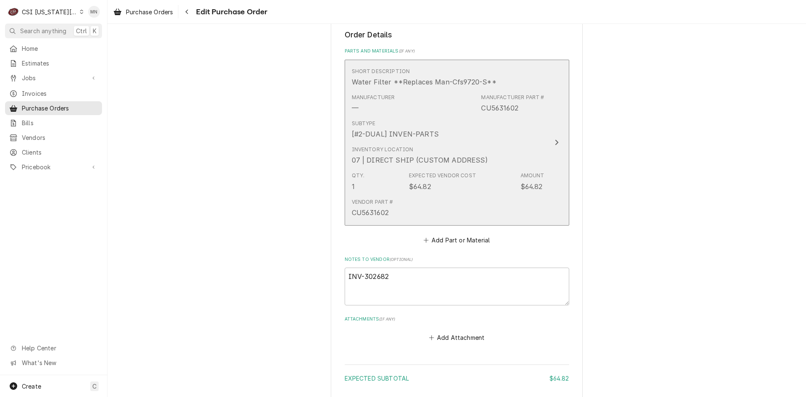
scroll to position [394, 0]
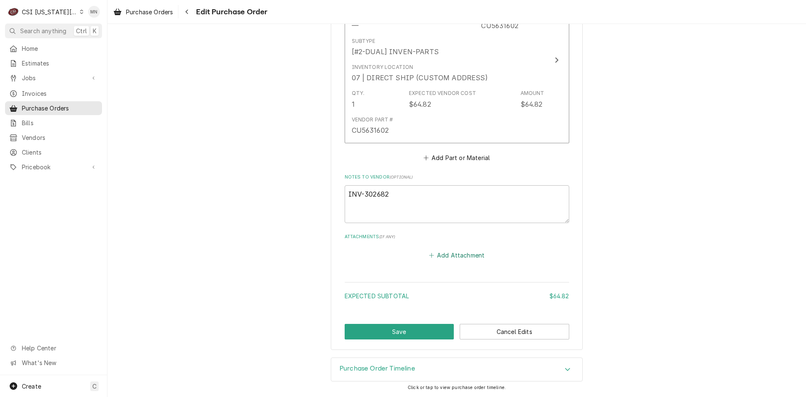
click at [440, 256] on button "Add Attachment" at bounding box center [456, 255] width 59 height 12
type textarea "x"
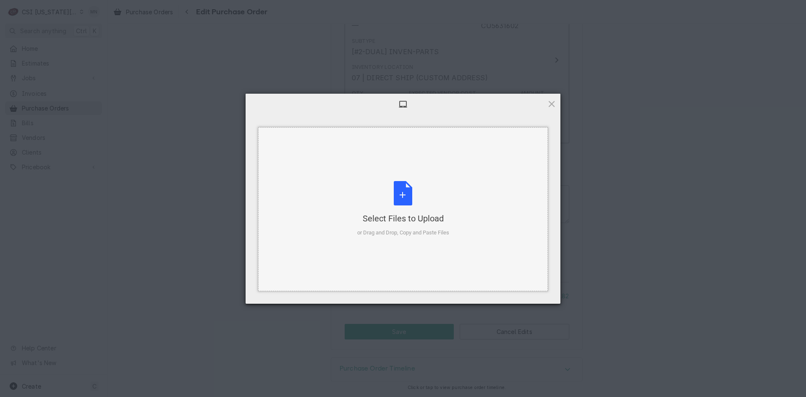
click at [409, 196] on div "Select Files to Upload or Drag and Drop, Copy and Paste Files" at bounding box center [403, 209] width 92 height 56
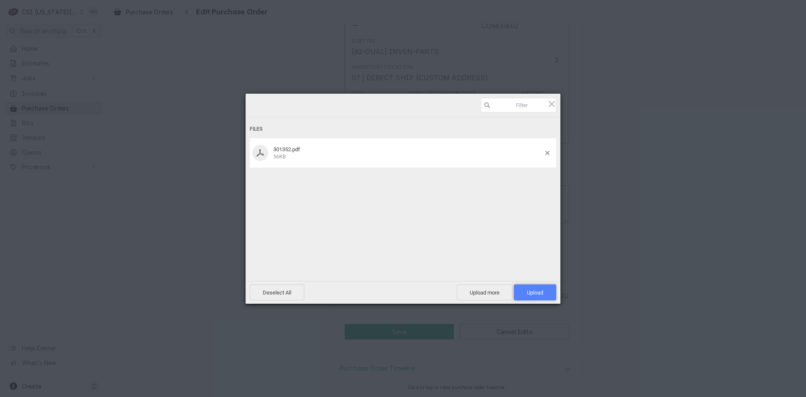
click at [533, 290] on span "Upload 1" at bounding box center [535, 292] width 16 height 6
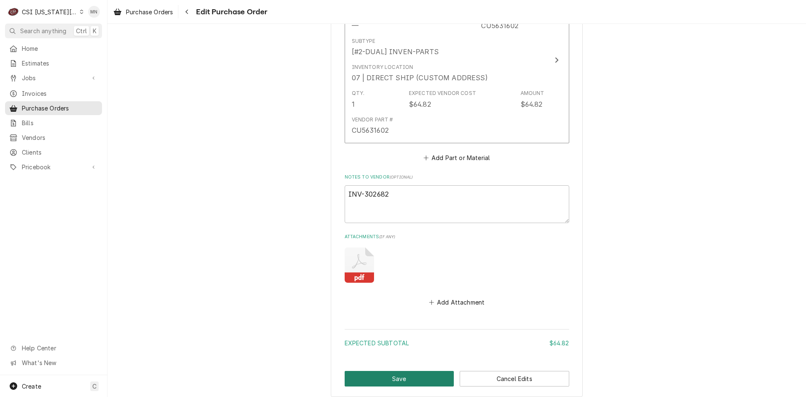
click at [406, 376] on button "Save" at bounding box center [400, 379] width 110 height 16
type textarea "x"
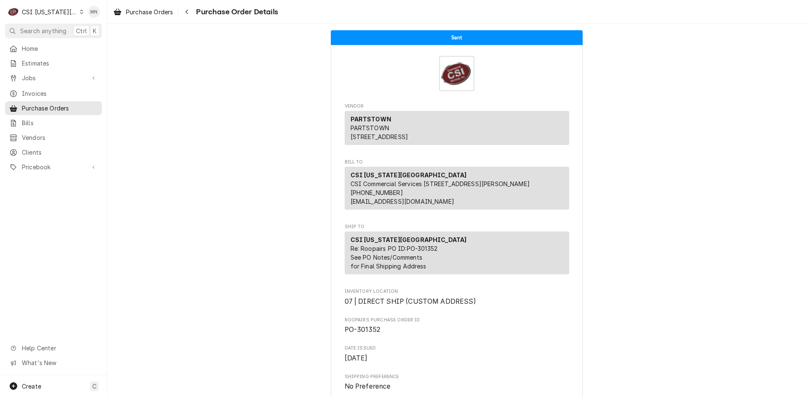
drag, startPoint x: 196, startPoint y: 72, endPoint x: 187, endPoint y: 61, distance: 14.4
click at [34, 48] on span "Home" at bounding box center [60, 48] width 76 height 9
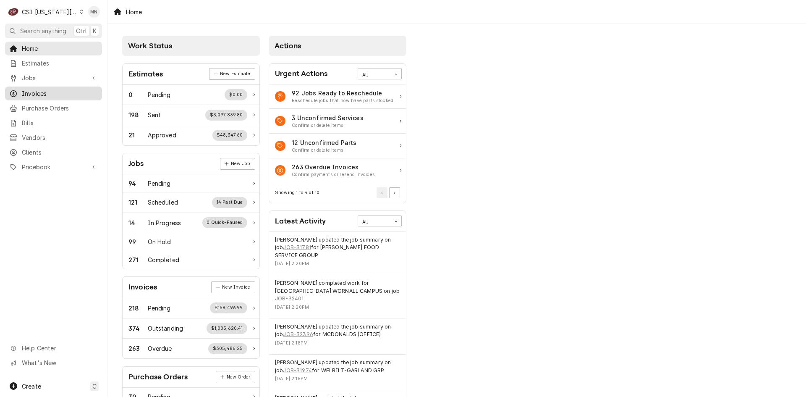
click at [46, 91] on span "Invoices" at bounding box center [60, 93] width 76 height 9
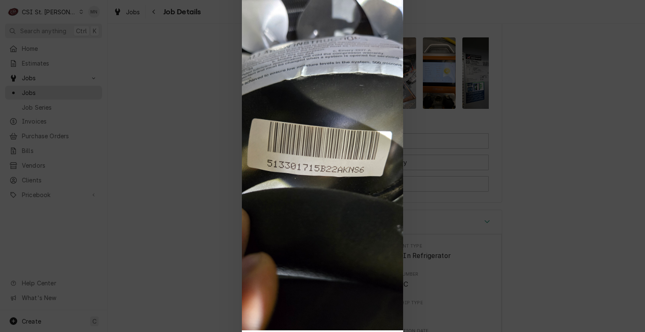
scroll to position [0, 10]
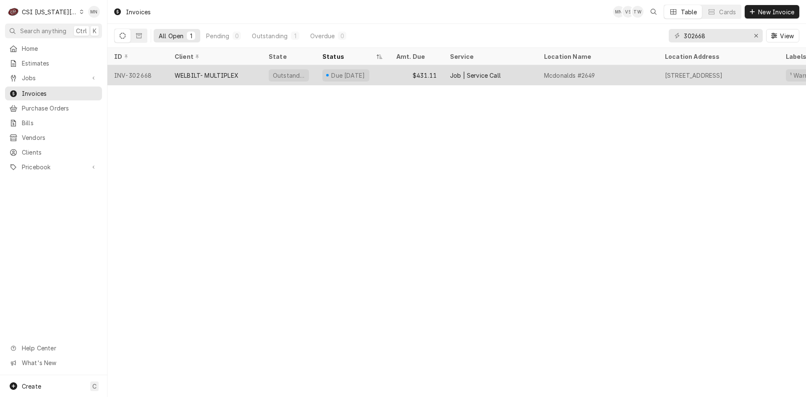
click at [231, 81] on div "WELBILT- MULTIPLEX" at bounding box center [215, 75] width 94 height 20
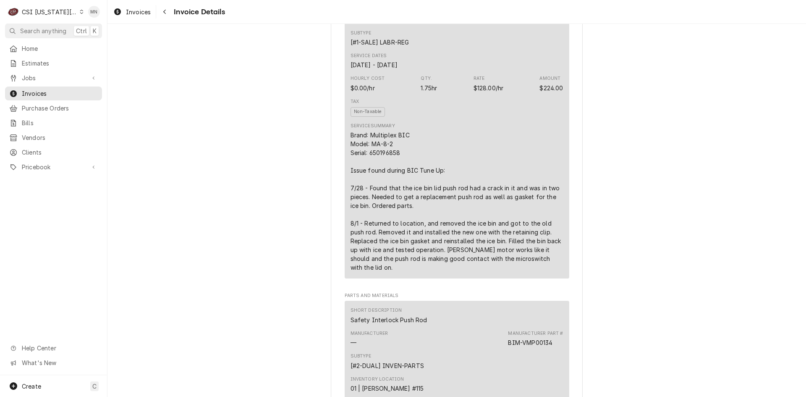
scroll to position [546, 0]
drag, startPoint x: 399, startPoint y: 183, endPoint x: 367, endPoint y: 183, distance: 31.9
click at [367, 183] on div "Brand: Multiplex BIC Model: MA-8-2 Serial: 650196858 Issue found during BIC Tun…" at bounding box center [456, 200] width 213 height 141
copy div "650196858"
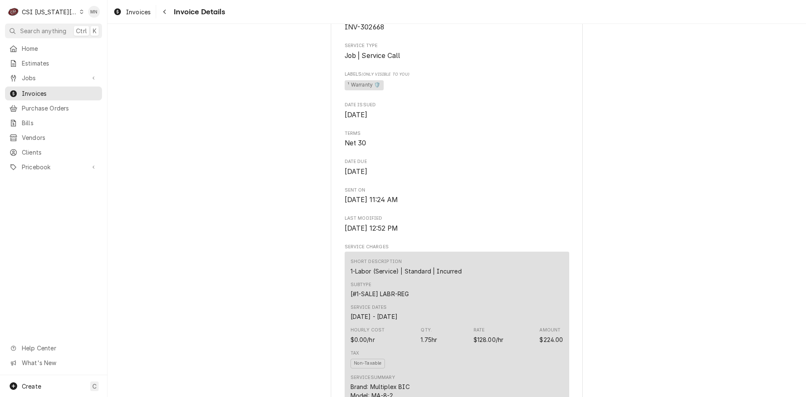
scroll to position [210, 0]
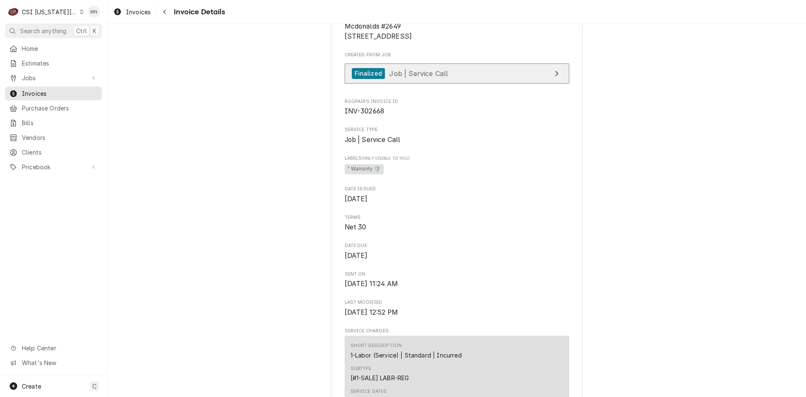
click at [412, 79] on div "Finalized Job | Service Call" at bounding box center [400, 73] width 97 height 11
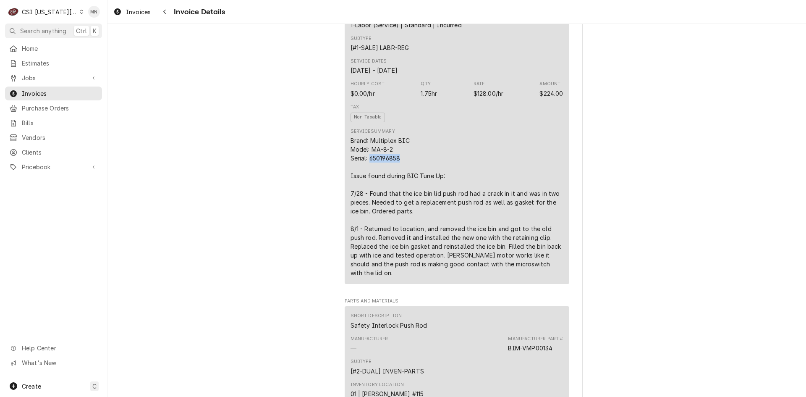
scroll to position [546, 0]
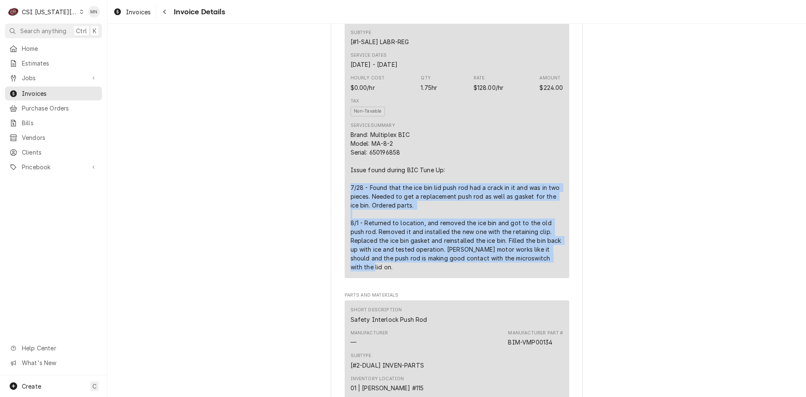
drag, startPoint x: 347, startPoint y: 214, endPoint x: 526, endPoint y: 279, distance: 190.8
click at [535, 271] on div "Brand: Multiplex BIC Model: MA-8-2 Serial: 650196858 Issue found during BIC Tun…" at bounding box center [456, 200] width 213 height 141
copy div "7/28 - Found that the ice bin lid push rod had a crack in it and was in two pie…"
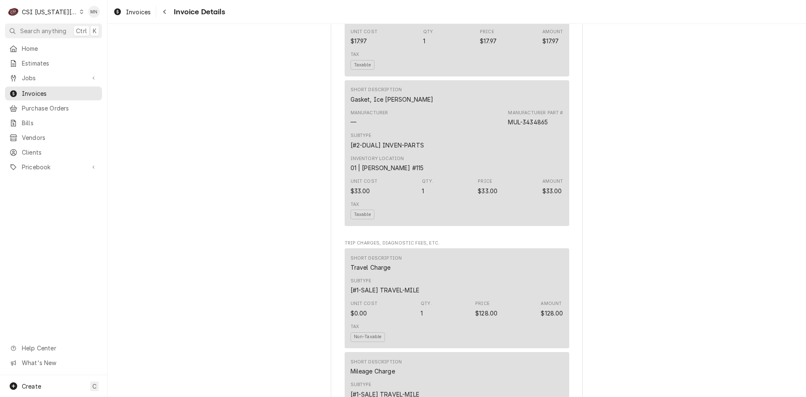
scroll to position [839, 0]
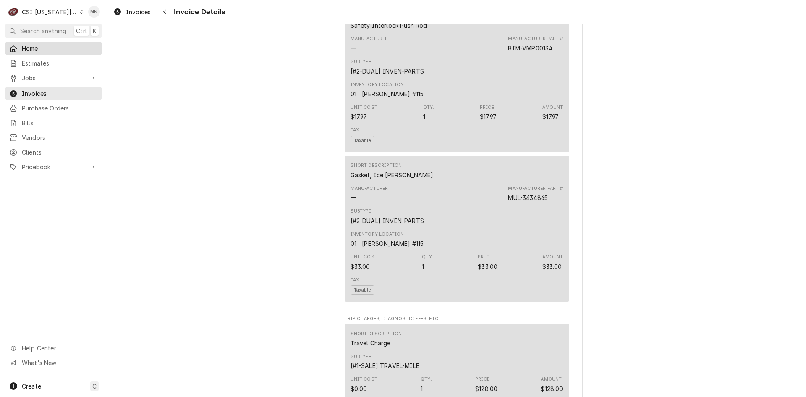
click at [42, 50] on span "Home" at bounding box center [60, 48] width 76 height 9
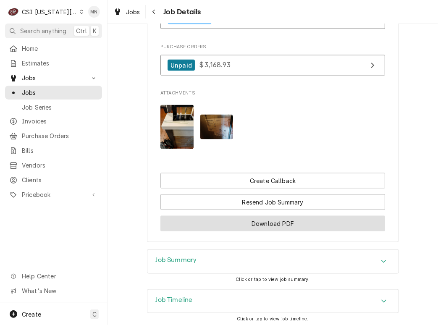
scroll to position [911, 0]
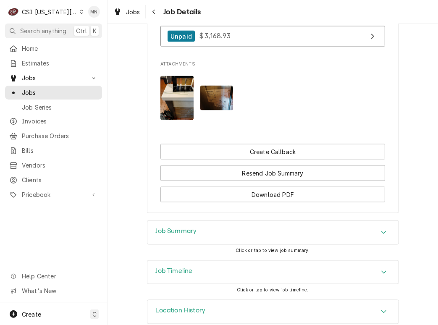
click at [265, 261] on div "Job Timeline" at bounding box center [272, 272] width 251 height 23
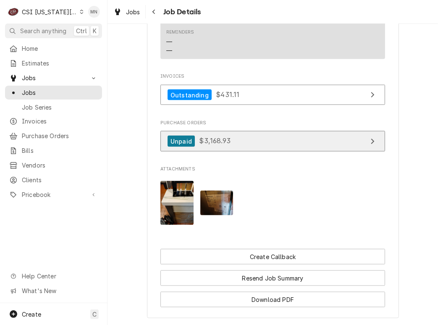
scroll to position [797, 0]
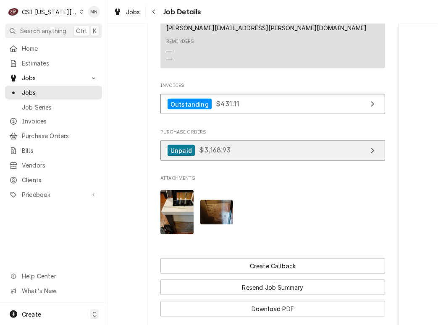
click at [235, 140] on link "Unpaid $3,168.93" at bounding box center [272, 150] width 224 height 21
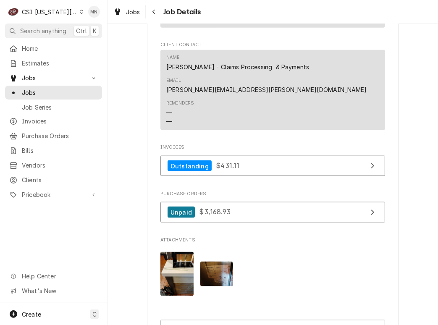
scroll to position [755, 0]
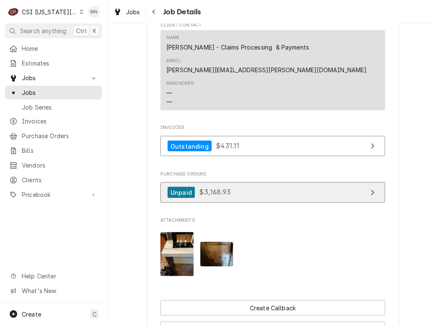
click at [235, 182] on link "Unpaid $3,168.93" at bounding box center [272, 192] width 224 height 21
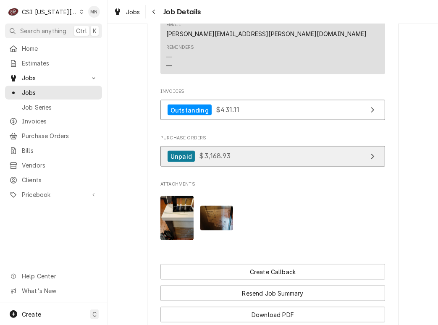
scroll to position [797, 0]
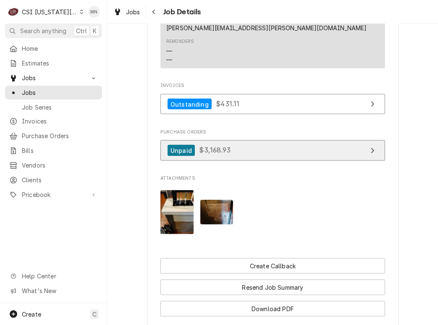
click at [229, 140] on link "Unpaid $3,168.93" at bounding box center [272, 150] width 224 height 21
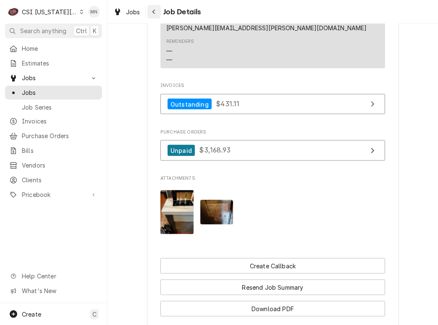
click at [157, 13] on div "Navigate back" at bounding box center [154, 12] width 8 height 8
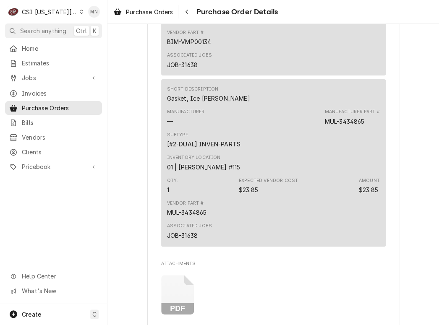
scroll to position [3273, 0]
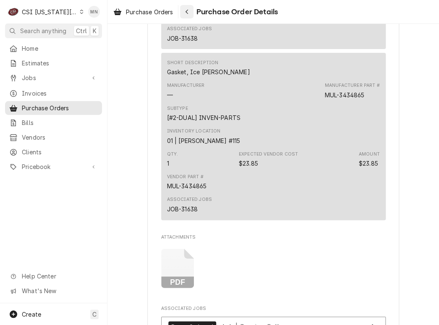
click at [188, 13] on icon "Navigate back" at bounding box center [186, 12] width 3 height 5
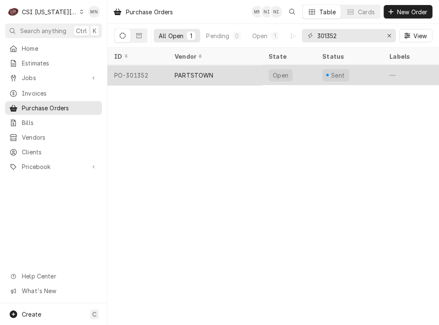
click at [198, 71] on div "PARTSTOWN" at bounding box center [194, 75] width 39 height 9
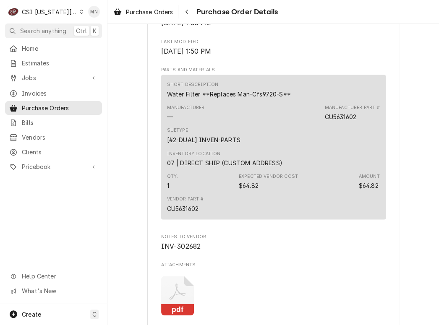
scroll to position [671, 0]
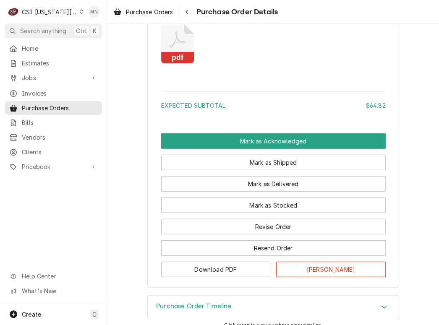
click at [172, 64] on icon "Attachments" at bounding box center [177, 44] width 33 height 40
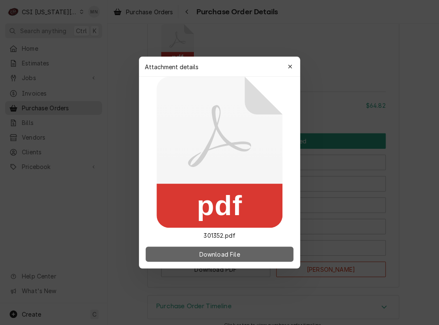
click at [233, 251] on span "Download File" at bounding box center [219, 254] width 44 height 9
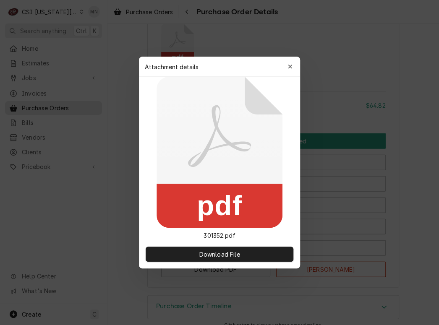
click at [334, 200] on div at bounding box center [219, 162] width 439 height 325
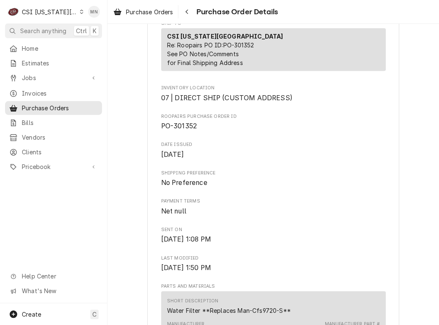
scroll to position [210, 0]
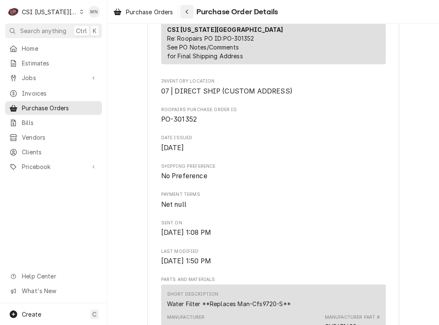
click at [191, 8] on div "Navigate back" at bounding box center [187, 12] width 8 height 8
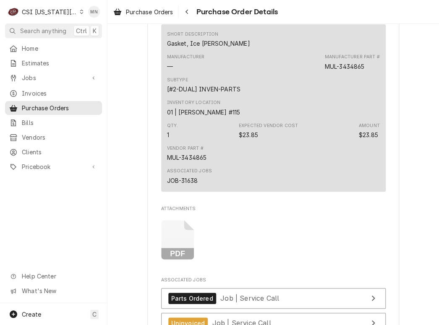
scroll to position [3399, 0]
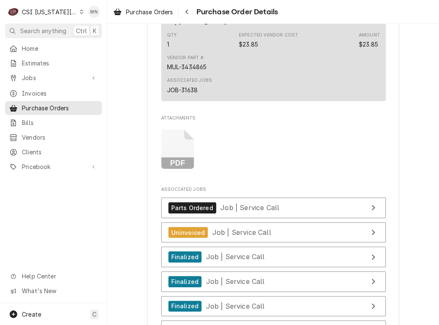
scroll to position [3483, 0]
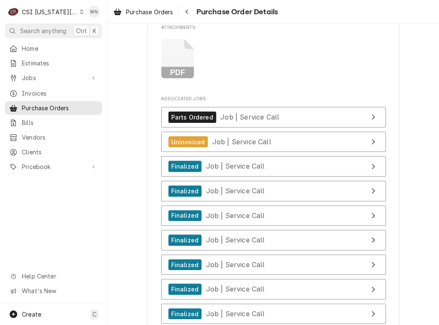
click at [180, 79] on rect "Attachments" at bounding box center [177, 73] width 33 height 12
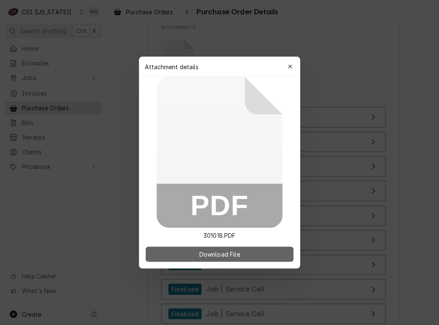
click at [224, 255] on span "Download File" at bounding box center [219, 254] width 44 height 9
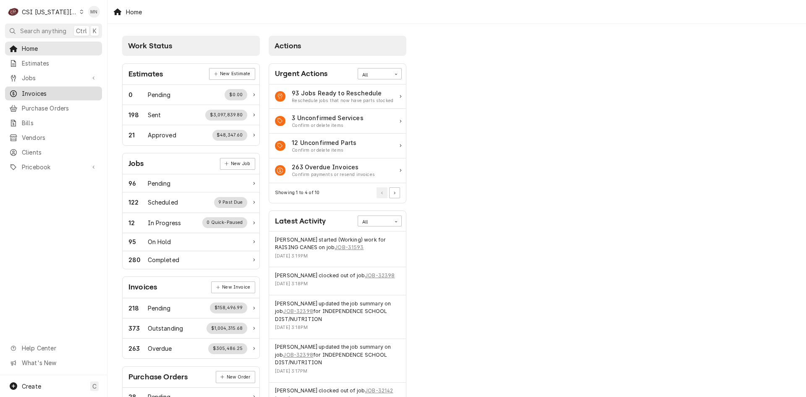
click at [42, 94] on span "Invoices" at bounding box center [60, 93] width 76 height 9
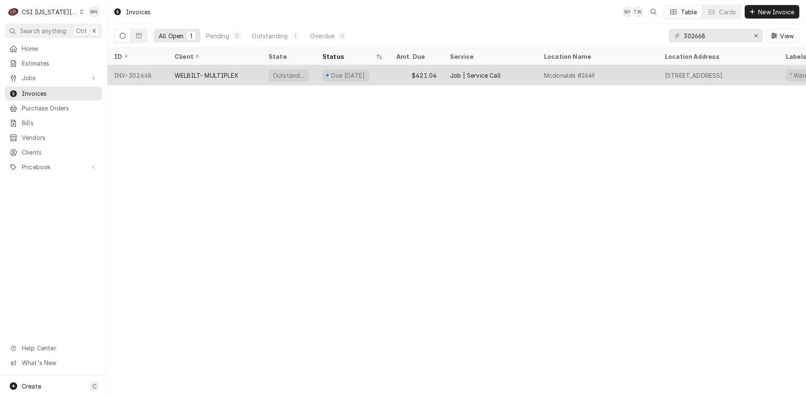
click at [203, 74] on div "WELBILT- MULTIPLEX" at bounding box center [207, 75] width 64 height 9
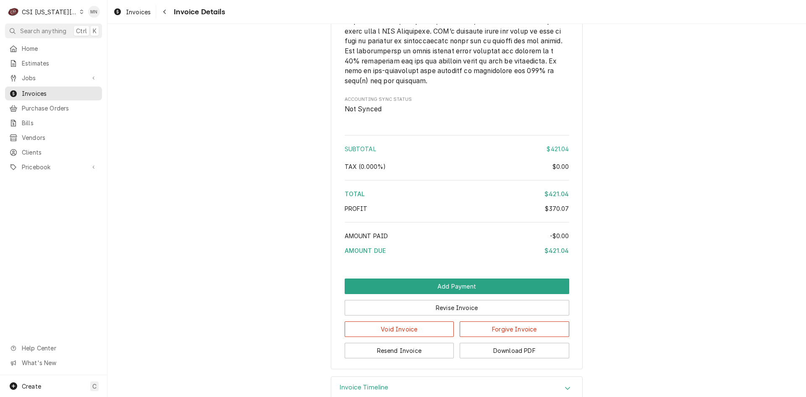
scroll to position [1884, 0]
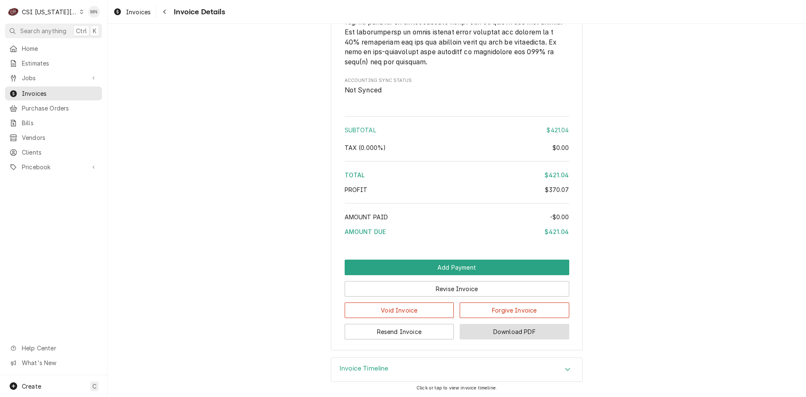
click at [511, 334] on button "Download PDF" at bounding box center [514, 332] width 110 height 16
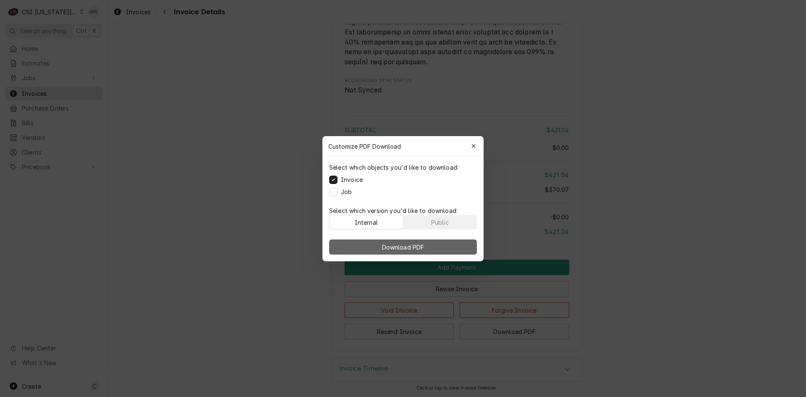
click at [390, 242] on span "Download PDF" at bounding box center [403, 246] width 46 height 9
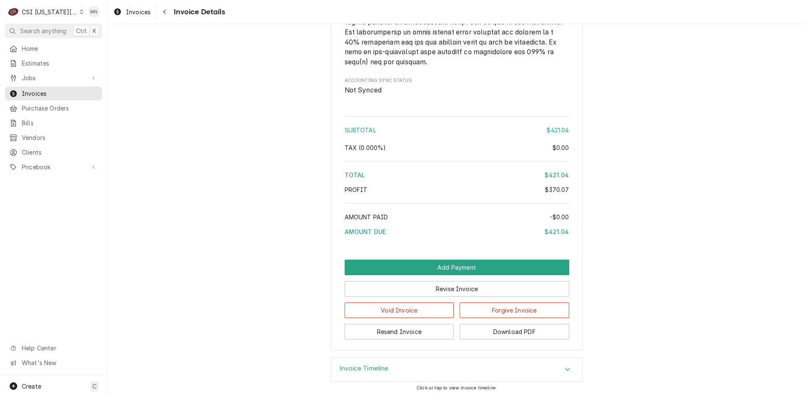
click at [55, 15] on div "CSI Kansas City" at bounding box center [49, 12] width 55 height 9
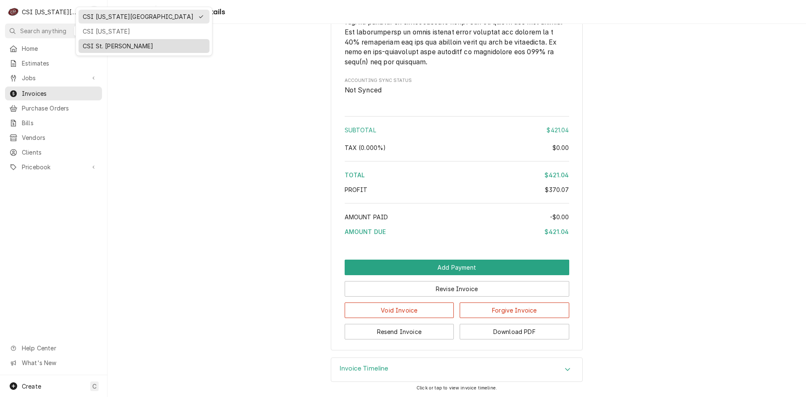
click at [96, 39] on div "CSI St. [PERSON_NAME]" at bounding box center [143, 46] width 131 height 14
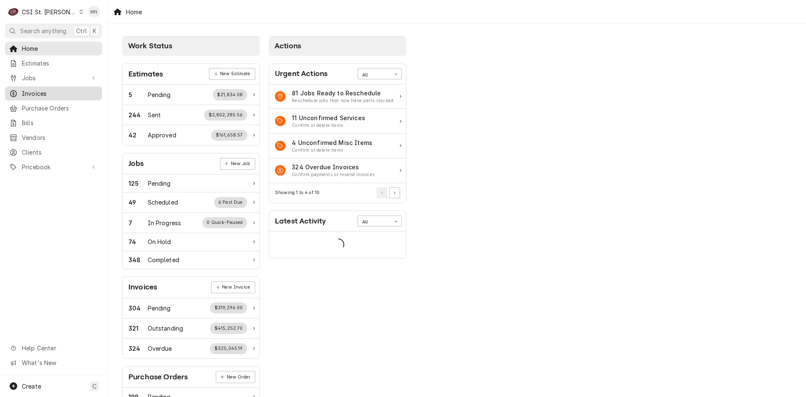
click at [32, 89] on span "Invoices" at bounding box center [60, 93] width 76 height 9
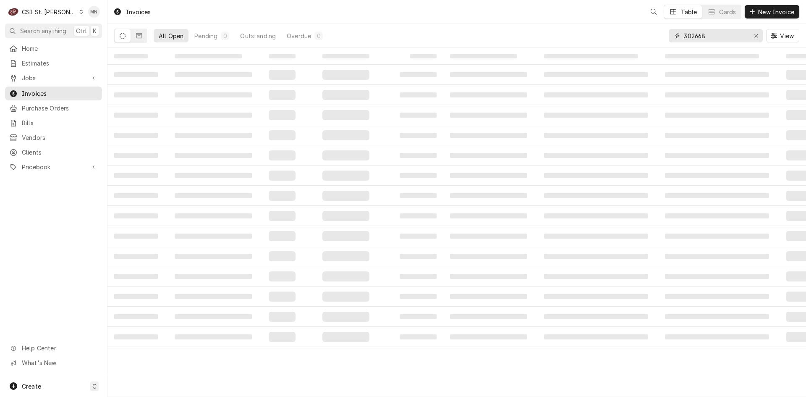
drag, startPoint x: 722, startPoint y: 38, endPoint x: 602, endPoint y: 41, distance: 119.6
click at [644, 38] on div "All Open Pending 0 Outstanding Overdue 0 302668 View" at bounding box center [456, 35] width 685 height 23
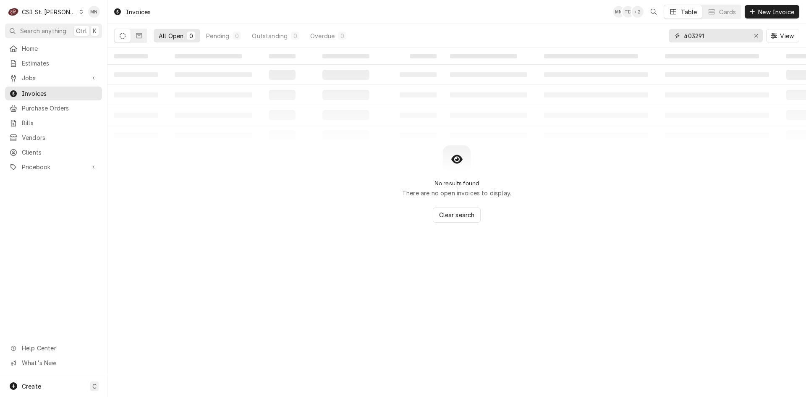
type input "403291"
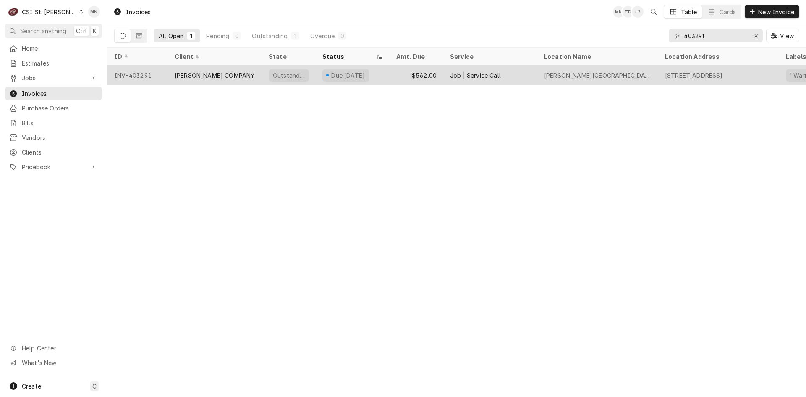
click at [211, 73] on div "[PERSON_NAME] COMPANY" at bounding box center [215, 75] width 80 height 9
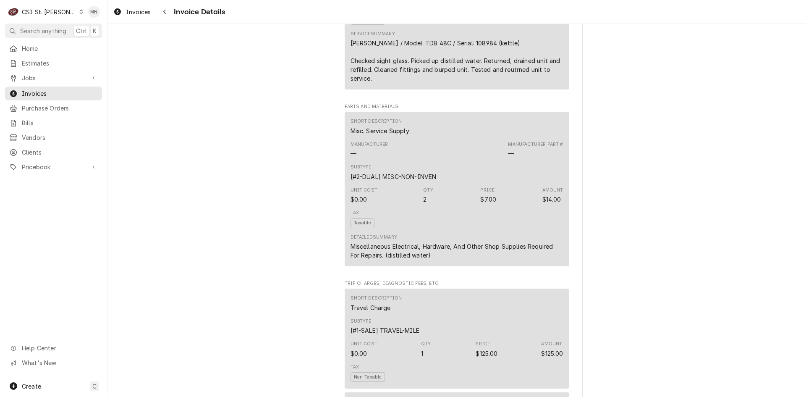
scroll to position [629, 0]
click at [34, 47] on span "Home" at bounding box center [60, 48] width 76 height 9
